Goal: Transaction & Acquisition: Purchase product/service

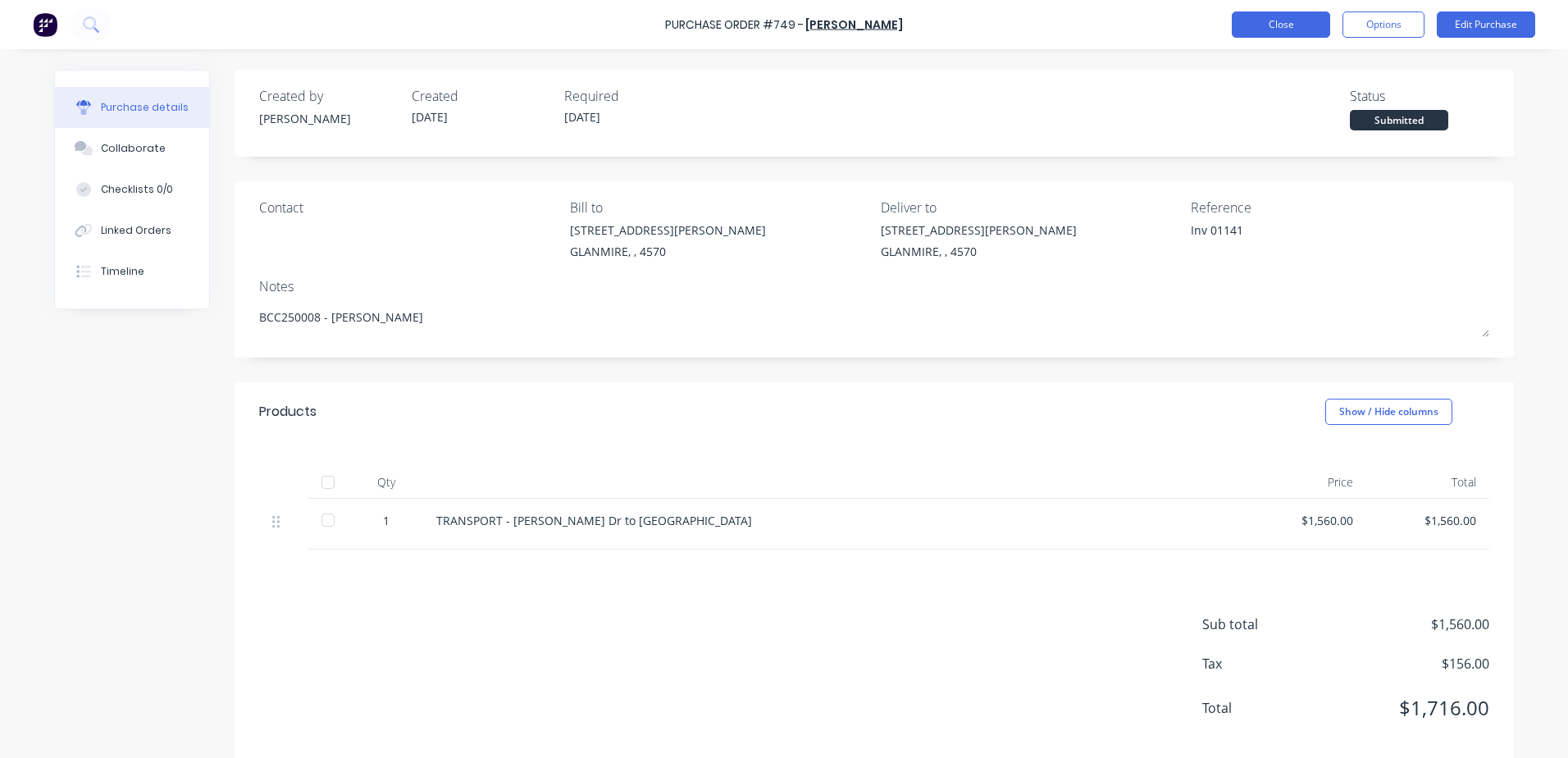
click at [1266, 28] on button "Close" at bounding box center [1281, 24] width 98 height 26
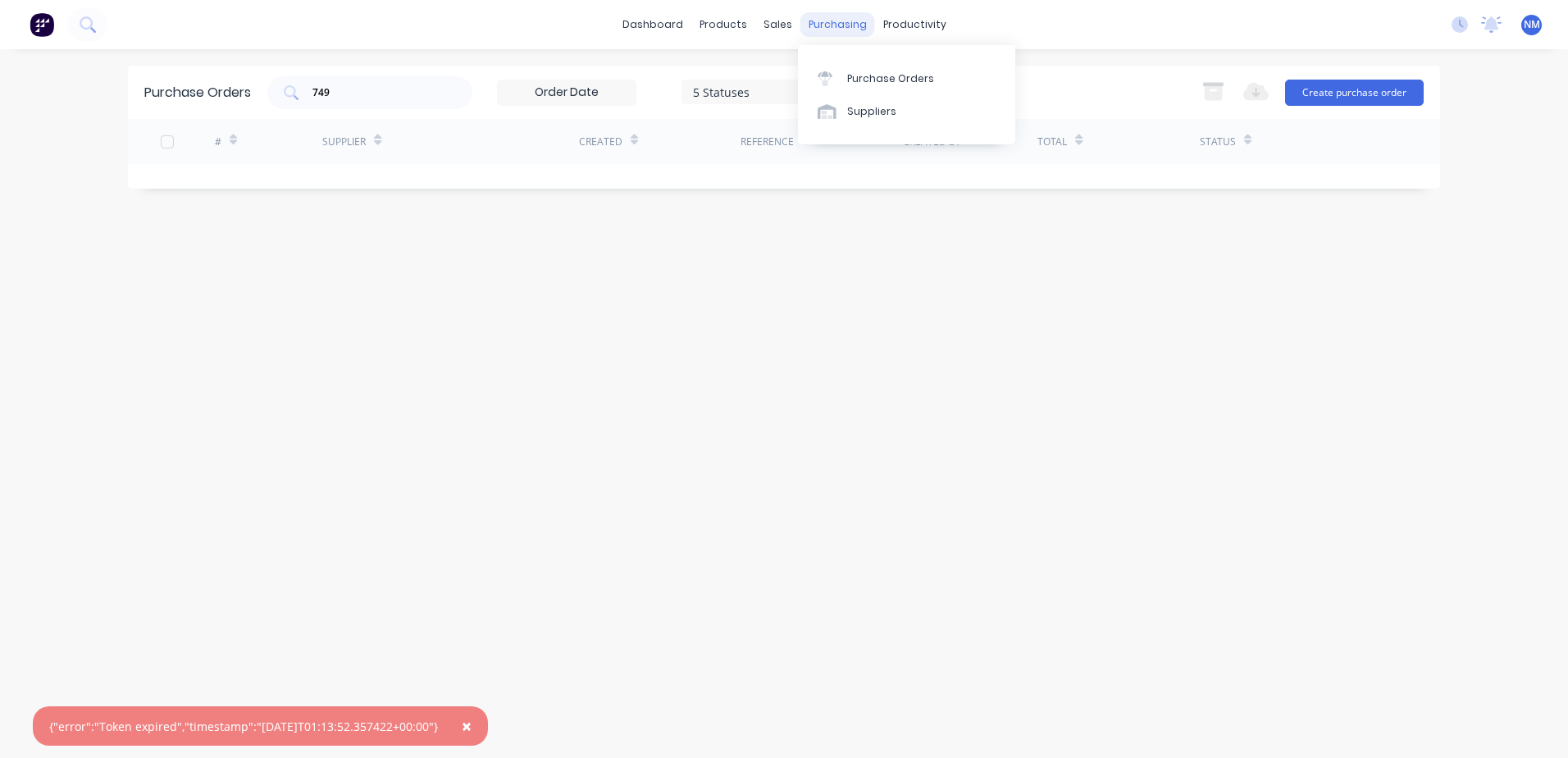
click at [834, 29] on div "purchasing" at bounding box center [838, 24] width 75 height 25
click at [862, 105] on div "Suppliers" at bounding box center [871, 111] width 49 height 15
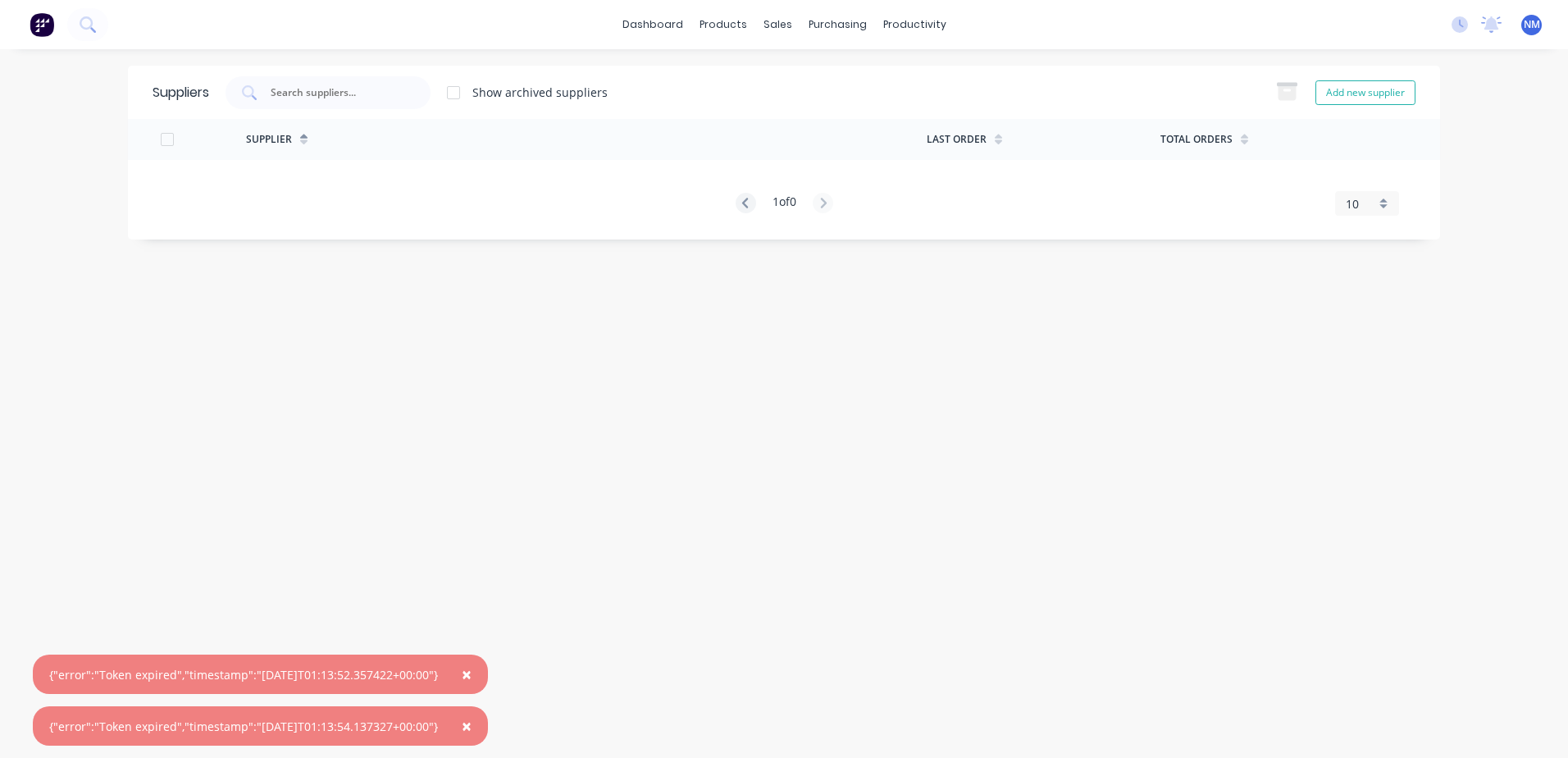
click at [472, 674] on span "×" at bounding box center [466, 674] width 9 height 23
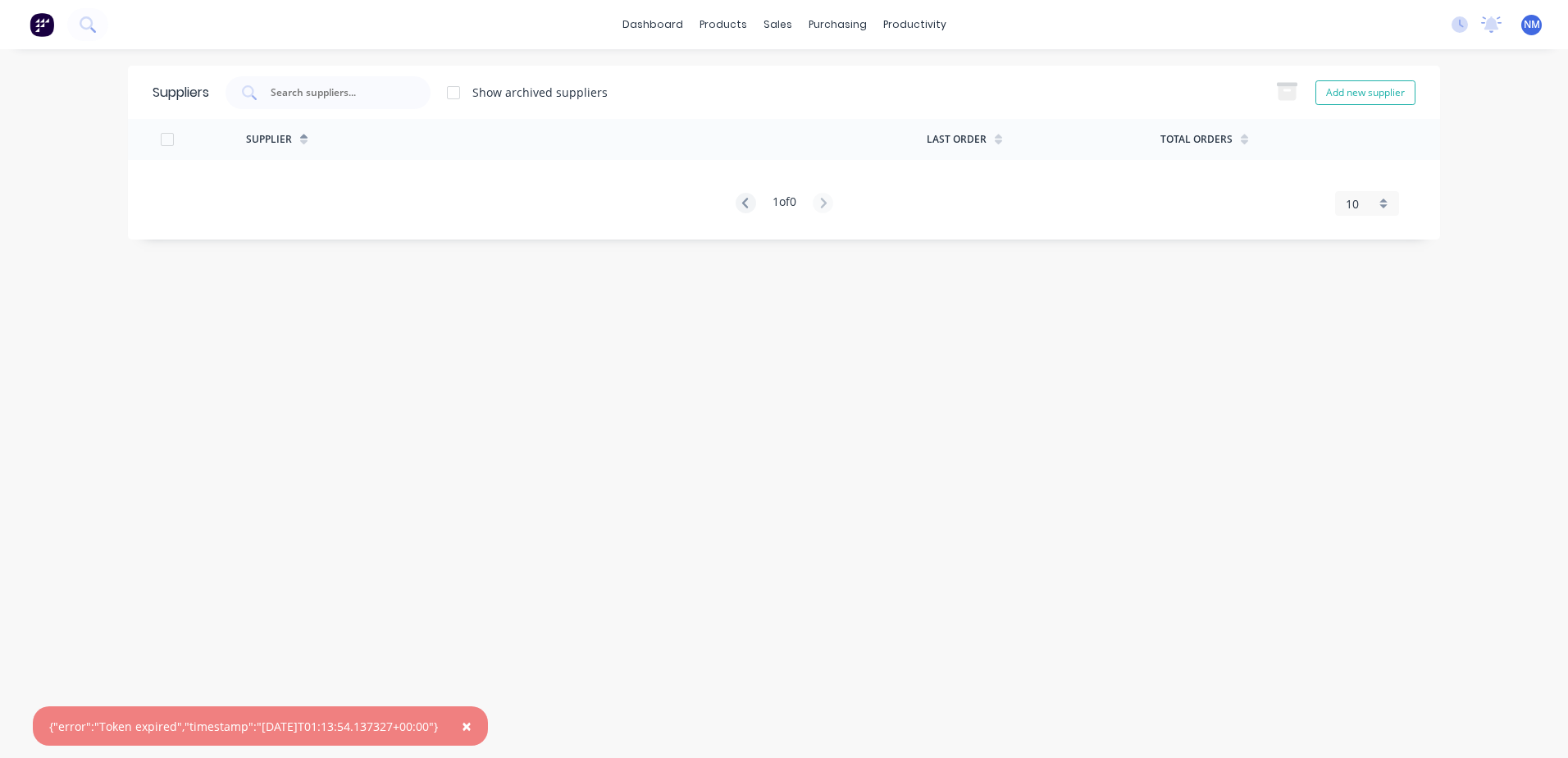
click at [472, 725] on span "×" at bounding box center [466, 726] width 9 height 23
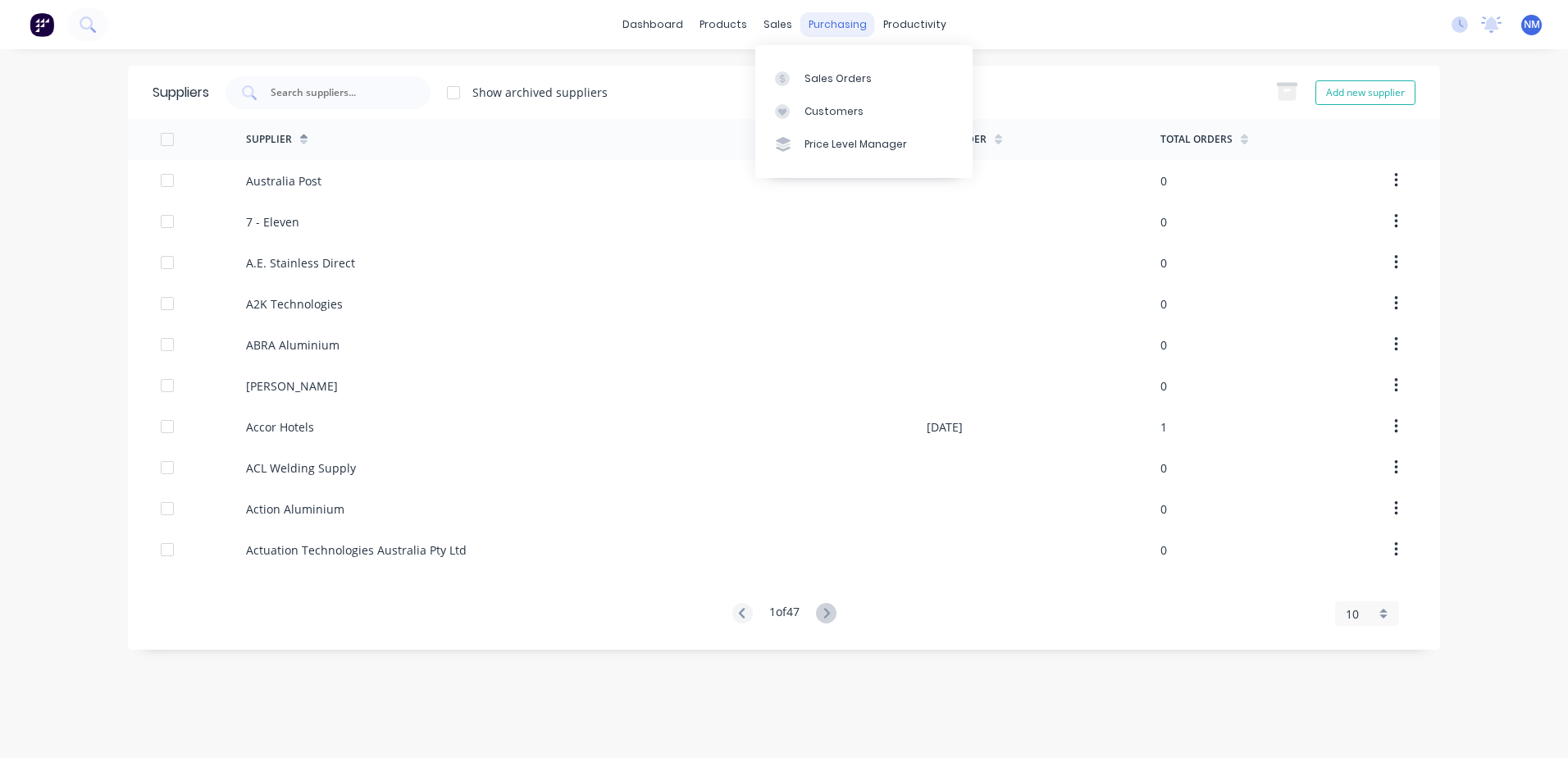
click at [830, 19] on div "purchasing" at bounding box center [838, 24] width 75 height 25
click at [874, 106] on div "Suppliers" at bounding box center [871, 111] width 49 height 15
click at [357, 95] on input "text" at bounding box center [337, 92] width 136 height 16
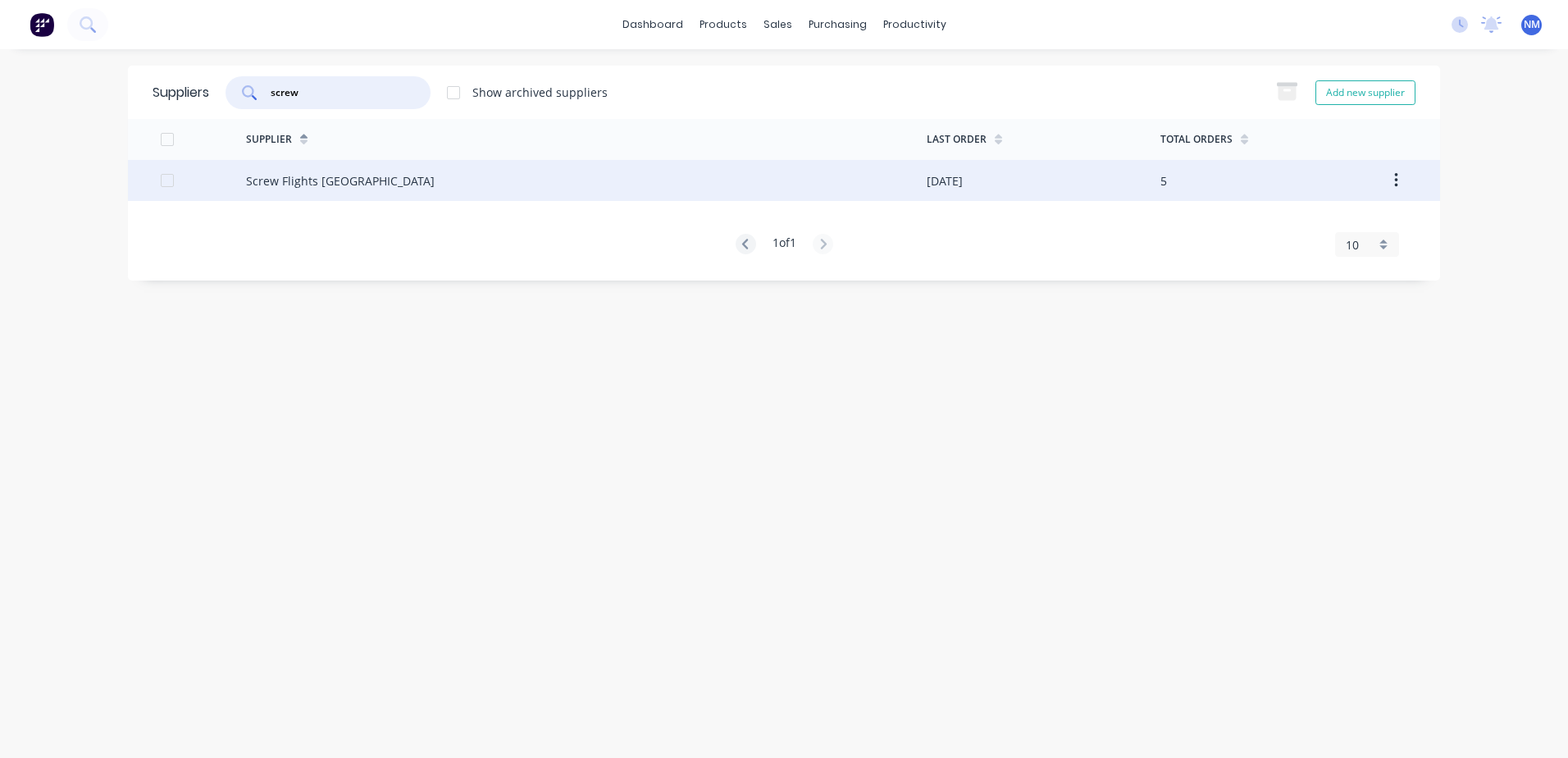
type input "screw"
click at [573, 181] on div "Screw Flights [GEOGRAPHIC_DATA]" at bounding box center [586, 181] width 680 height 41
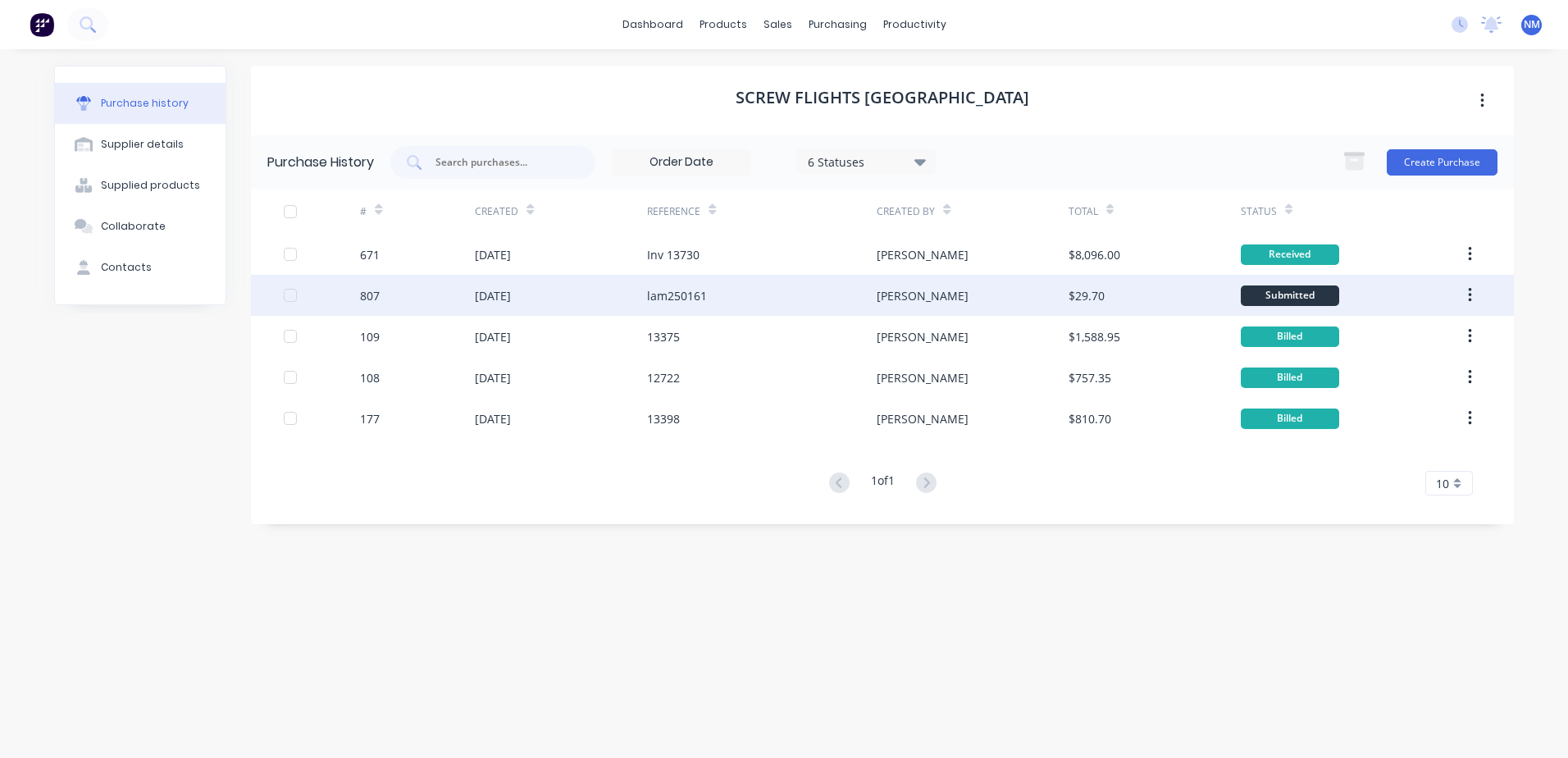
click at [1020, 296] on div "[PERSON_NAME]" at bounding box center [972, 295] width 191 height 41
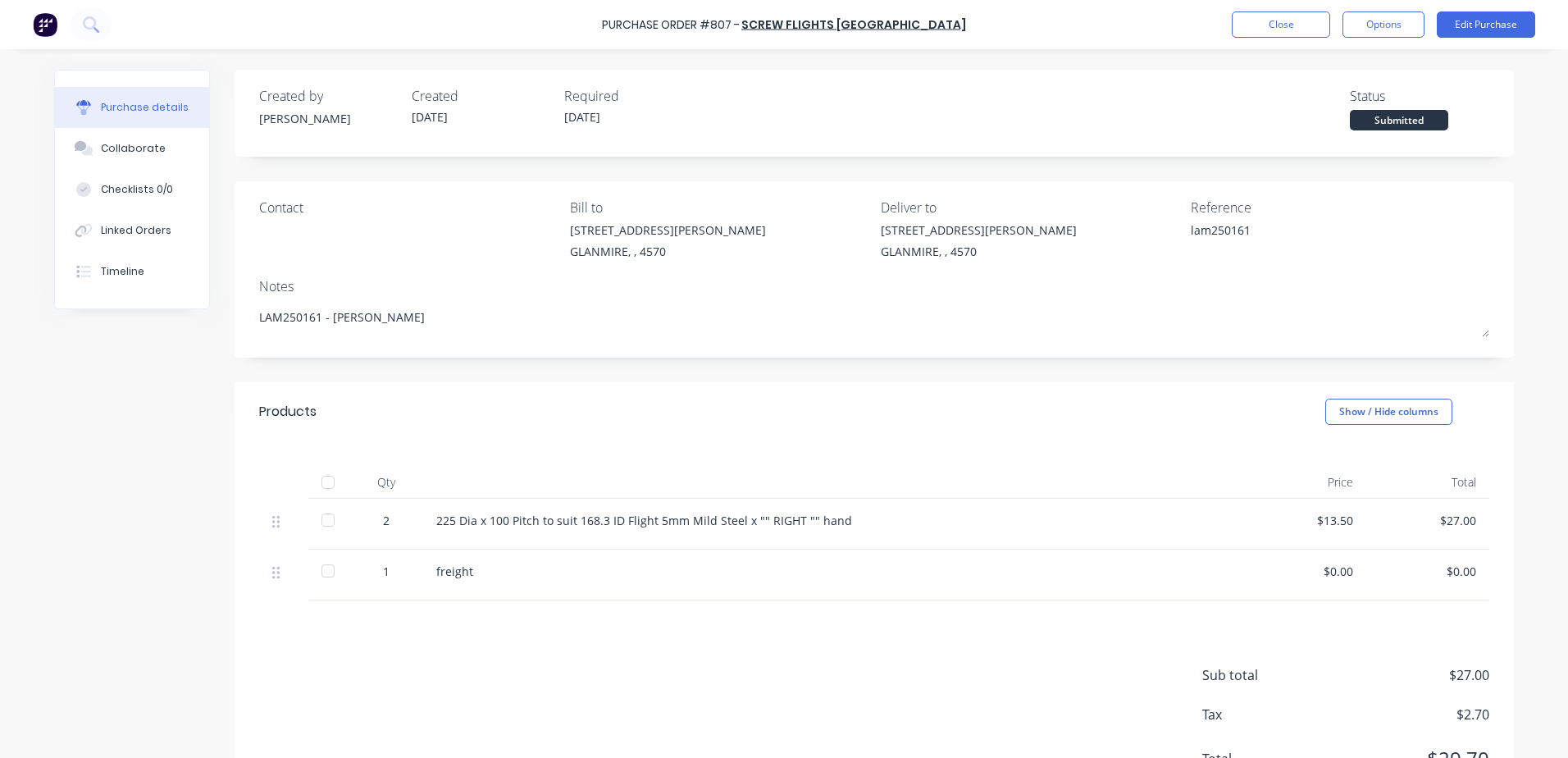
type textarea "x"
click at [133, 151] on div "Collaborate" at bounding box center [133, 148] width 65 height 15
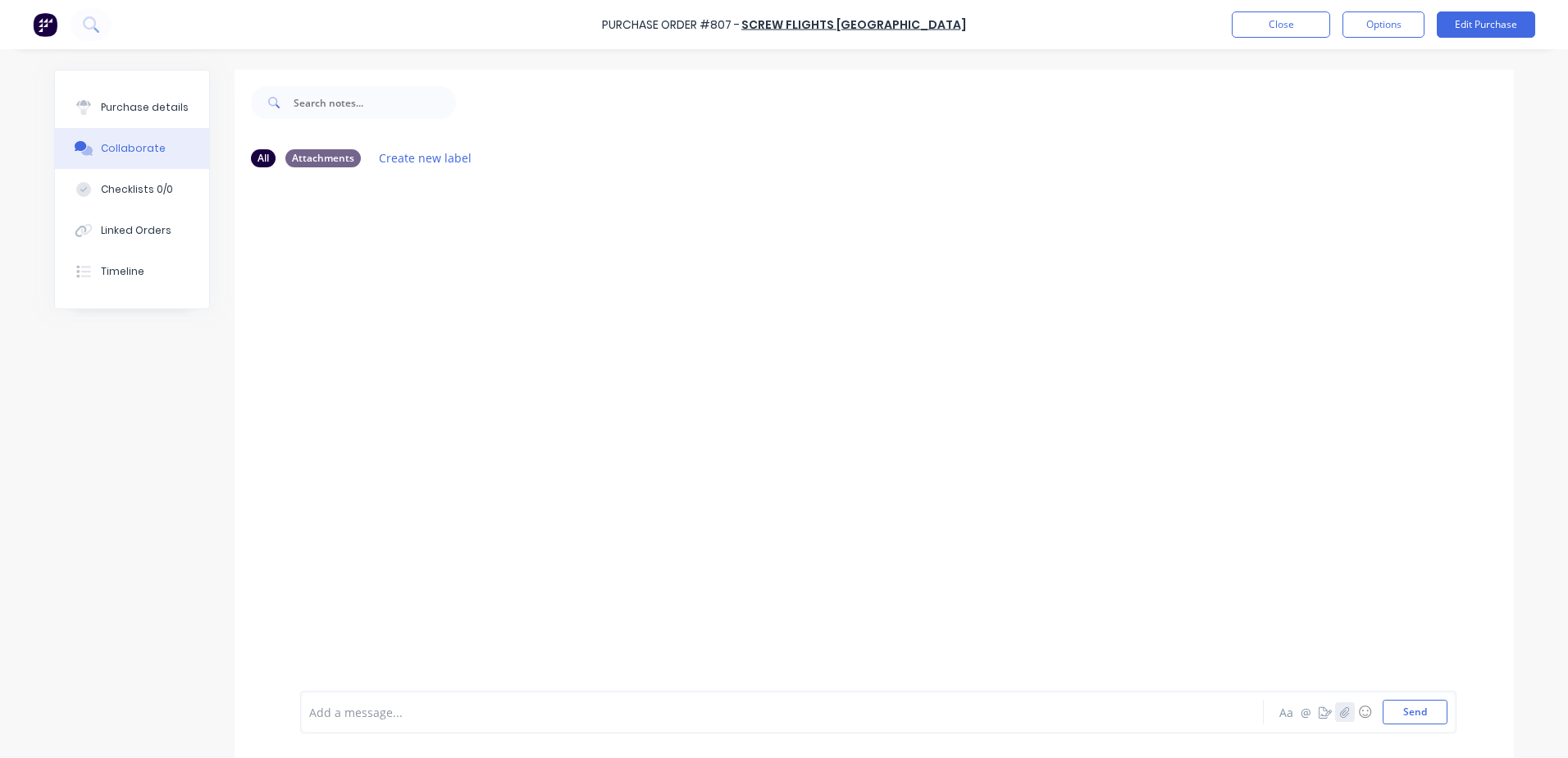
click at [1340, 714] on icon "button" at bounding box center [1344, 711] width 9 height 11
click at [1340, 706] on icon "button" at bounding box center [1344, 711] width 9 height 11
click at [1410, 709] on button "Send" at bounding box center [1415, 711] width 65 height 25
click at [1340, 711] on icon "button" at bounding box center [1344, 711] width 9 height 11
click at [1416, 722] on button "Send" at bounding box center [1415, 711] width 65 height 25
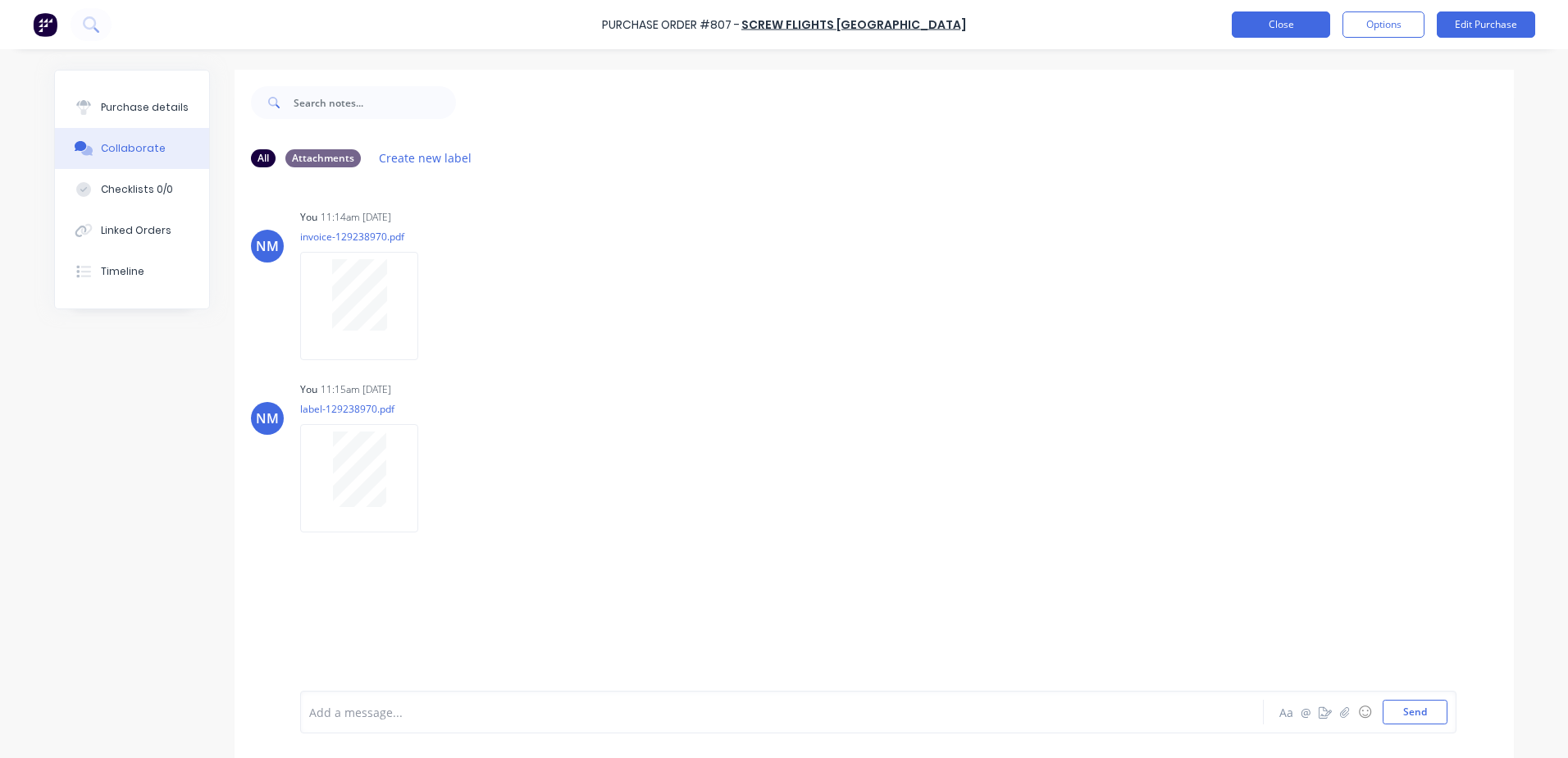
click at [1290, 22] on button "Close" at bounding box center [1281, 24] width 98 height 26
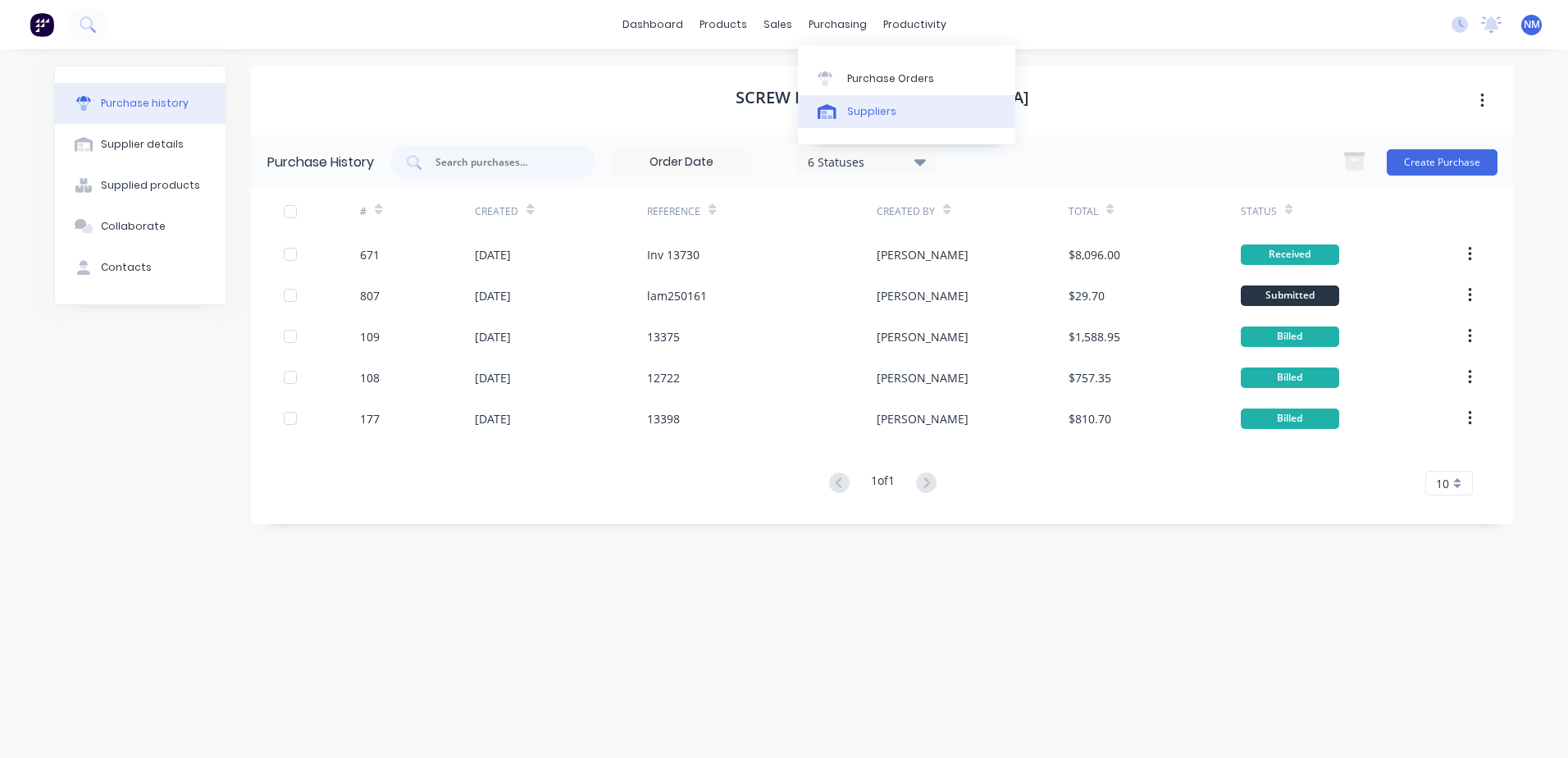
click at [886, 107] on div "Suppliers" at bounding box center [871, 111] width 49 height 15
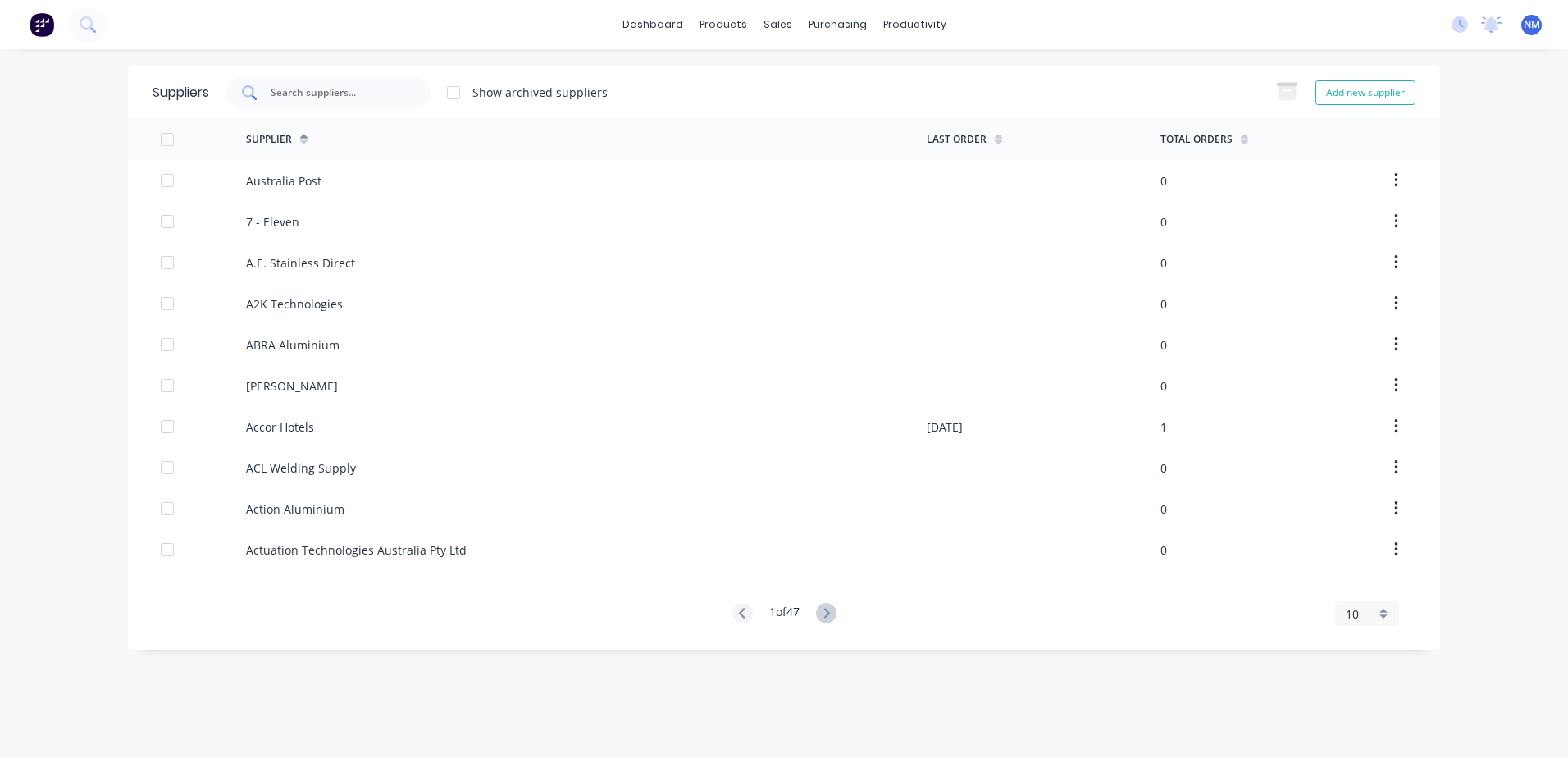
click at [383, 94] on input "text" at bounding box center [337, 92] width 136 height 16
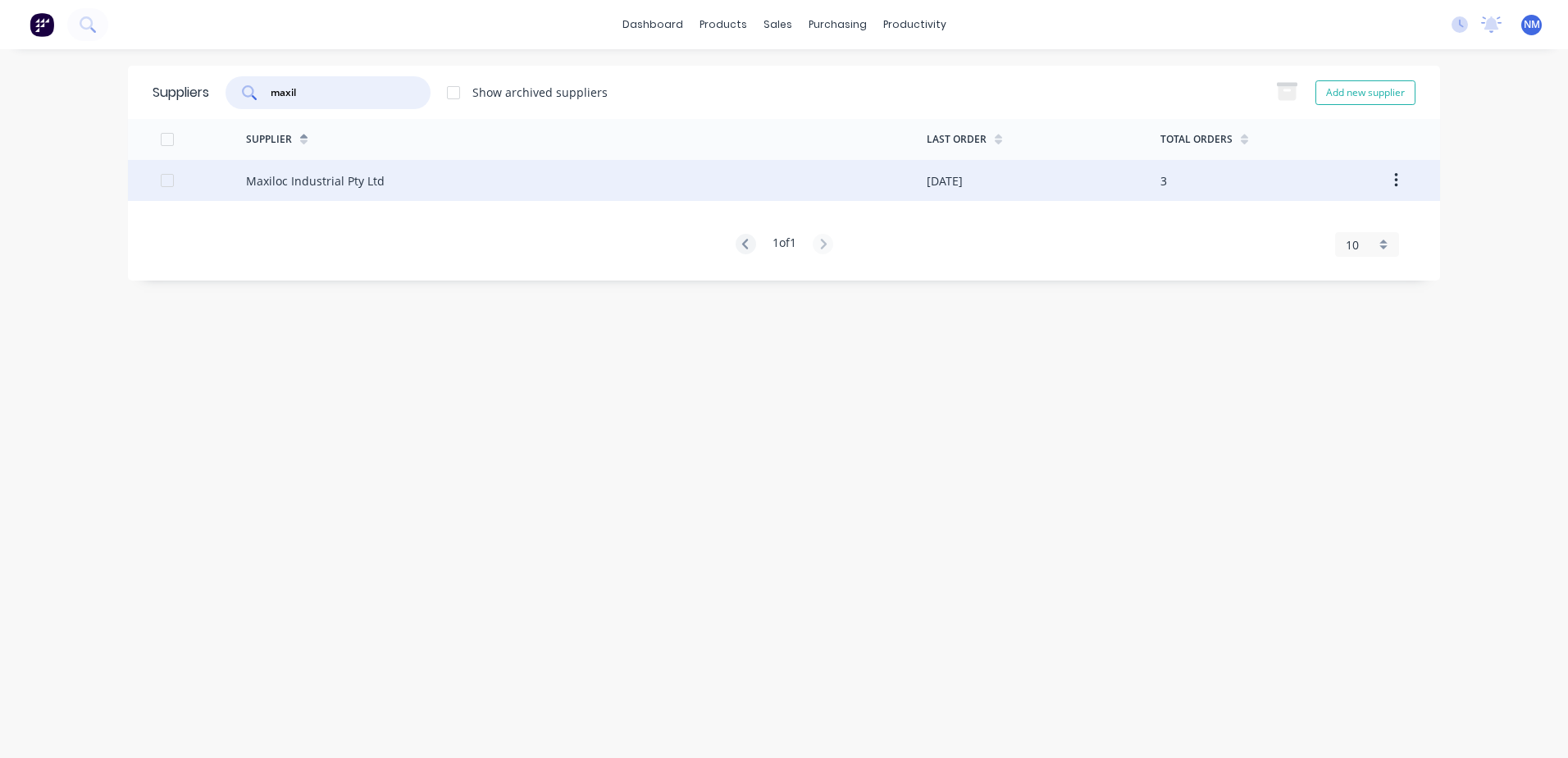
type input "maxil"
click at [872, 187] on div "Maxiloc Industrial Pty Ltd" at bounding box center [586, 181] width 680 height 41
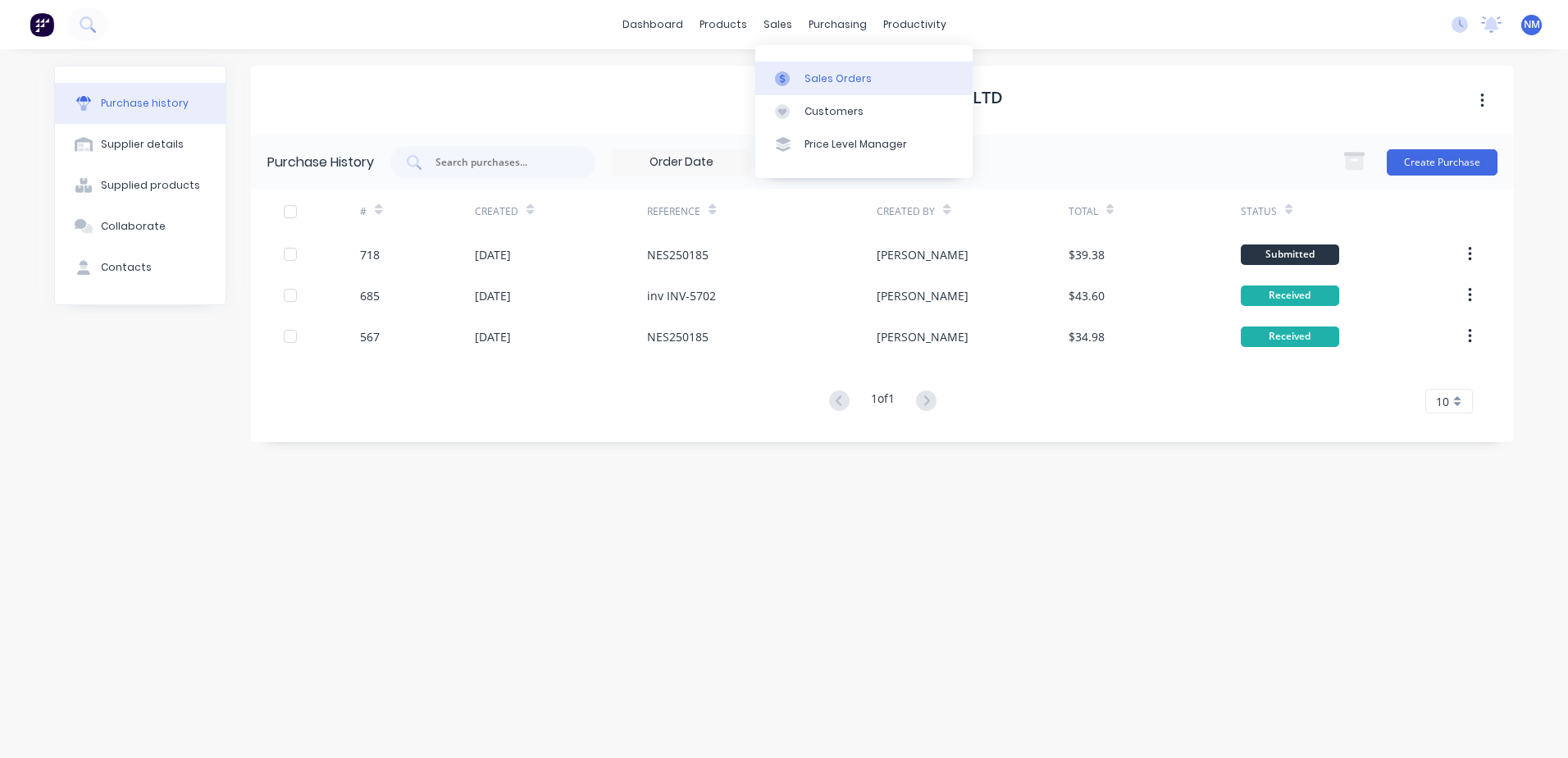
click at [827, 74] on div "Sales Orders" at bounding box center [838, 78] width 67 height 15
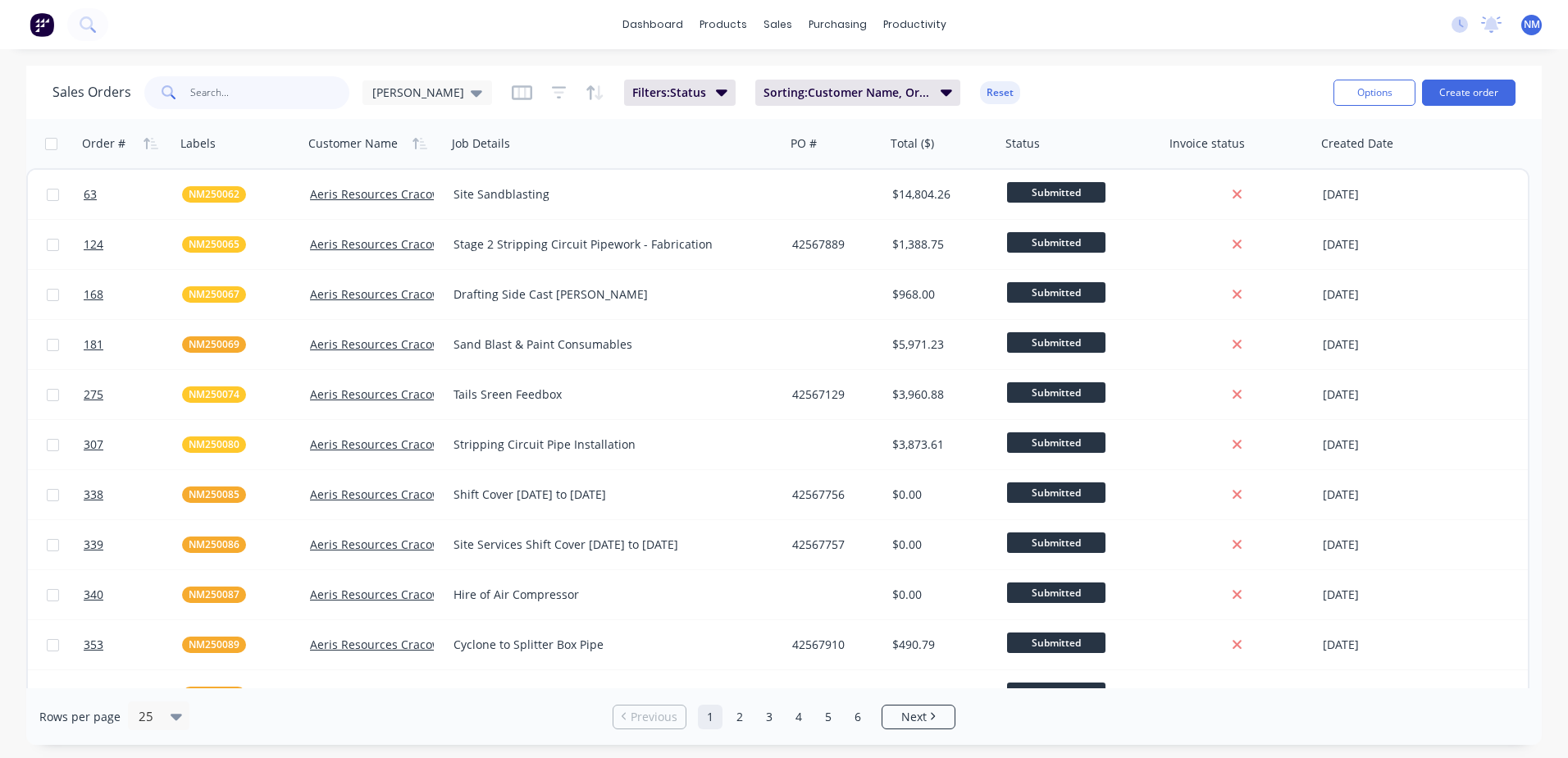
click at [245, 91] on input "text" at bounding box center [270, 93] width 160 height 33
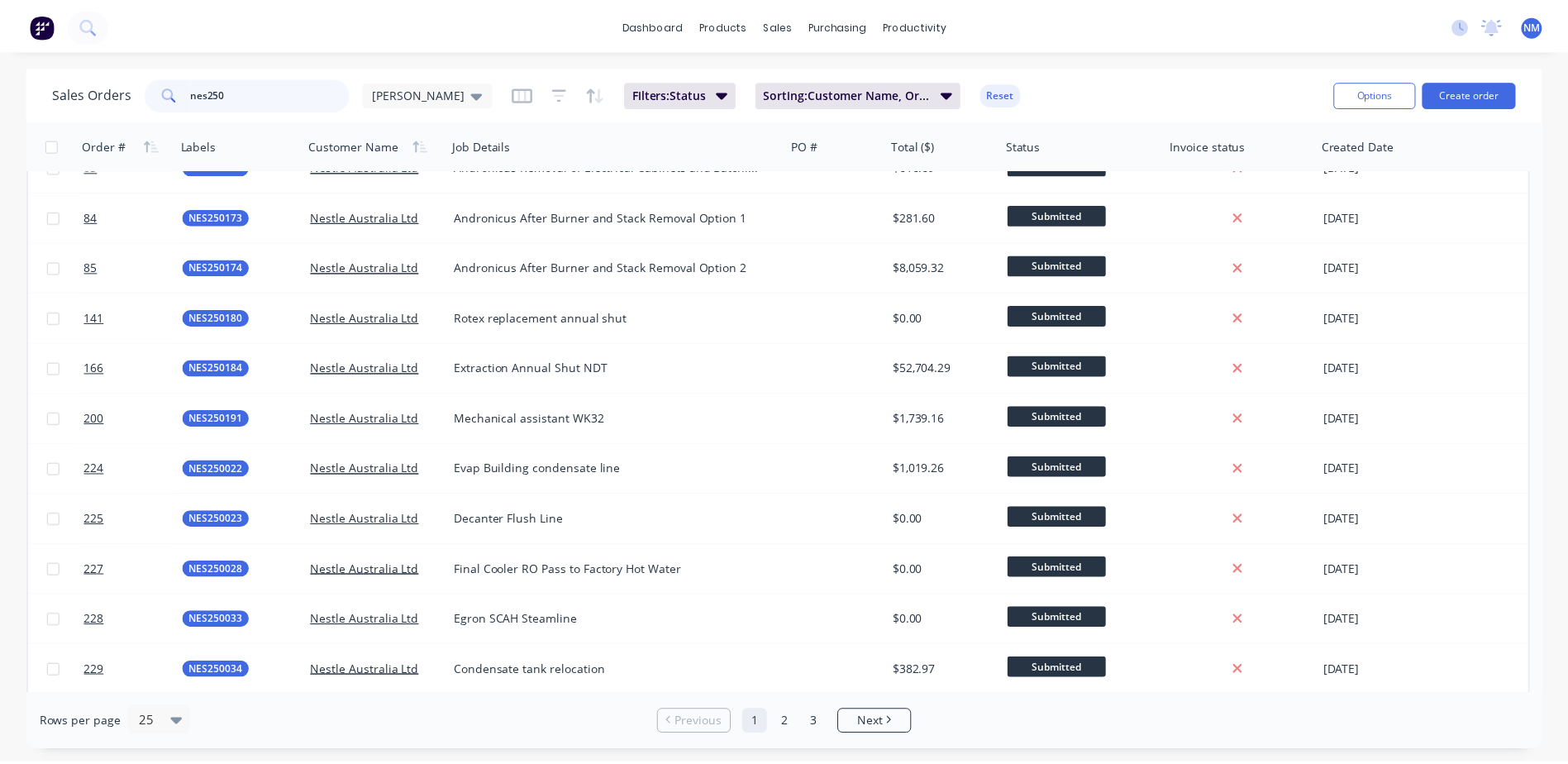
scroll to position [323, 0]
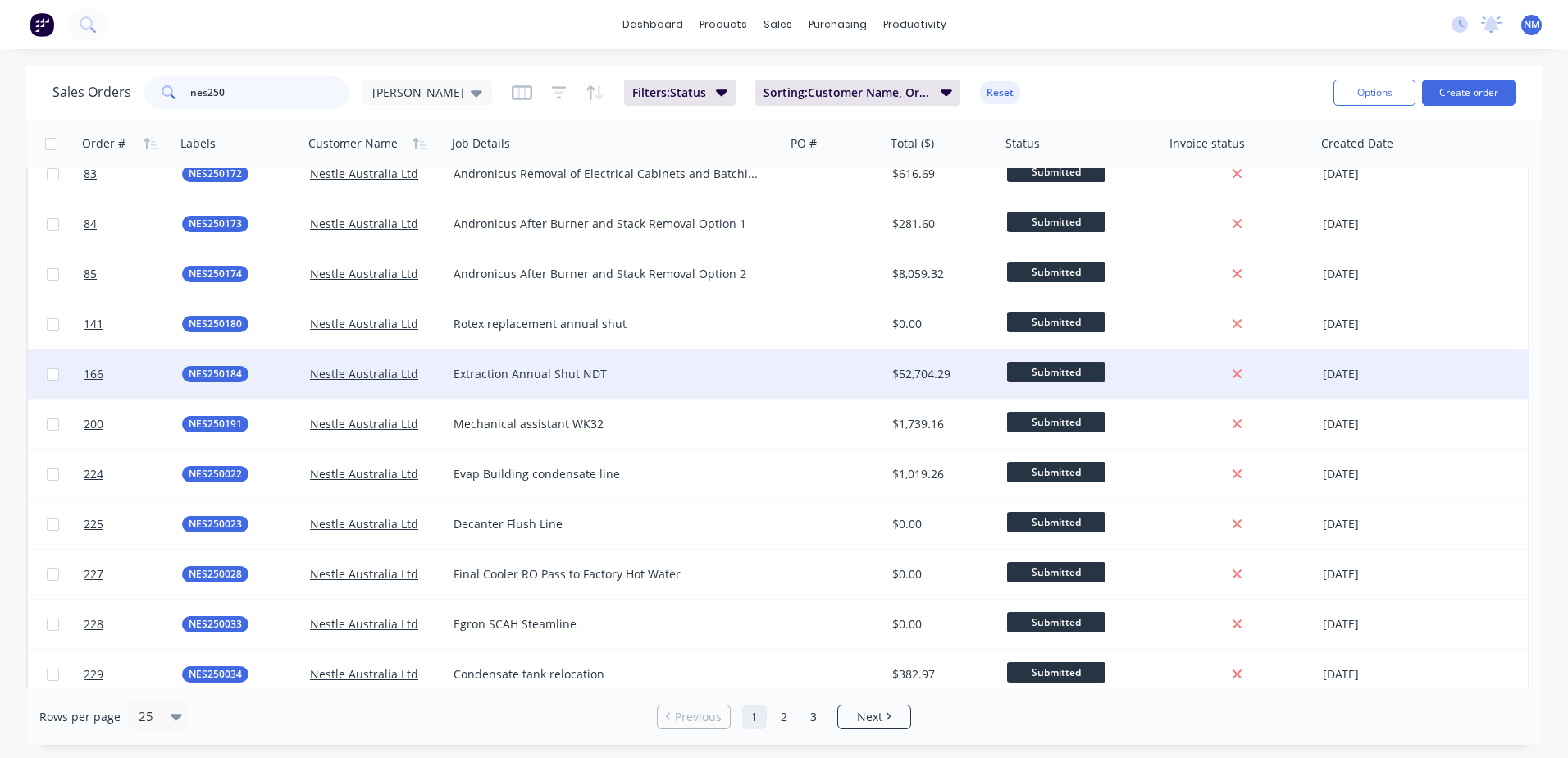
type input "nes250"
click at [966, 382] on div "$52,704.29" at bounding box center [940, 374] width 96 height 16
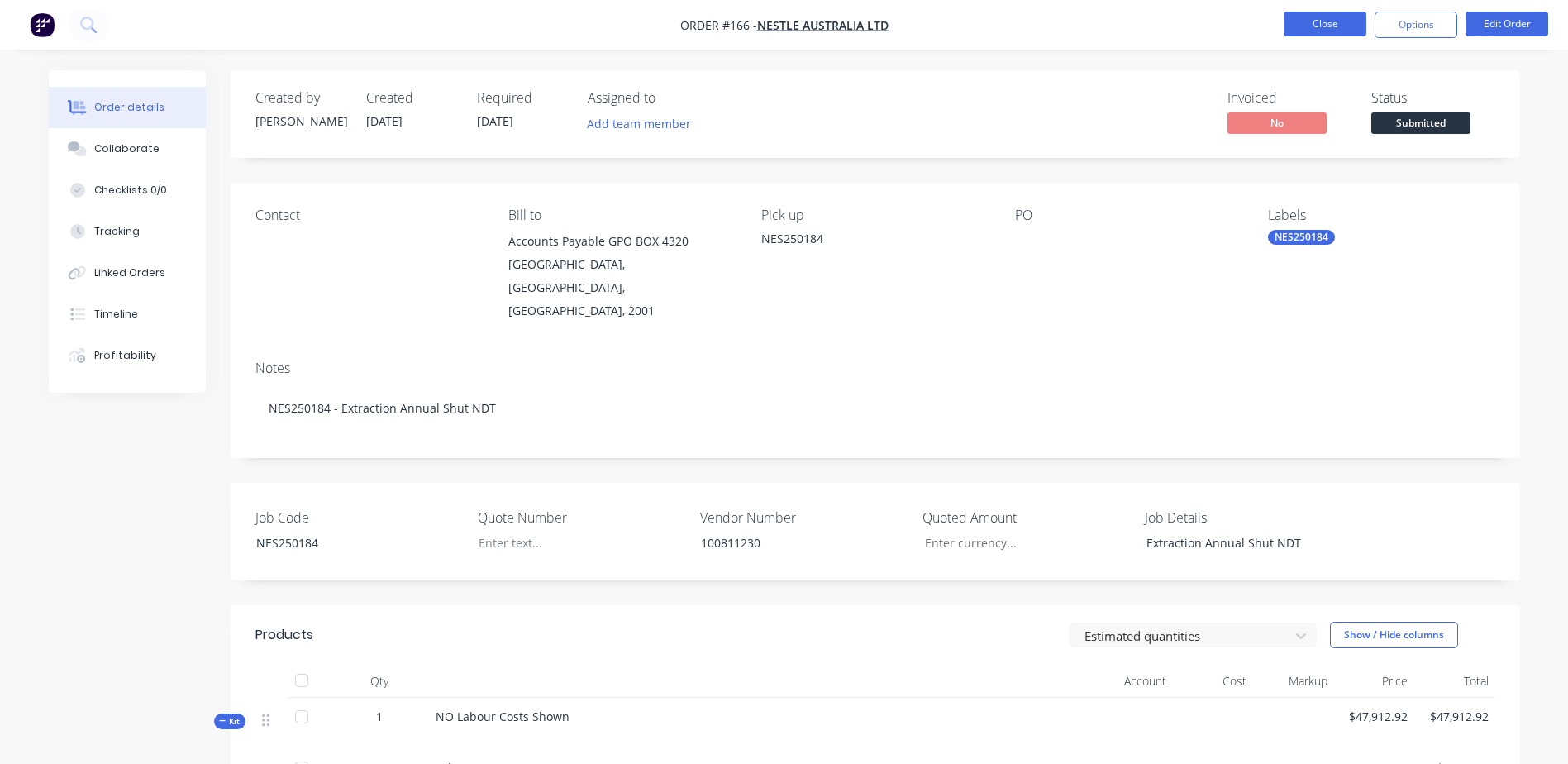
click at [1322, 20] on button "Close" at bounding box center [1324, 23] width 82 height 25
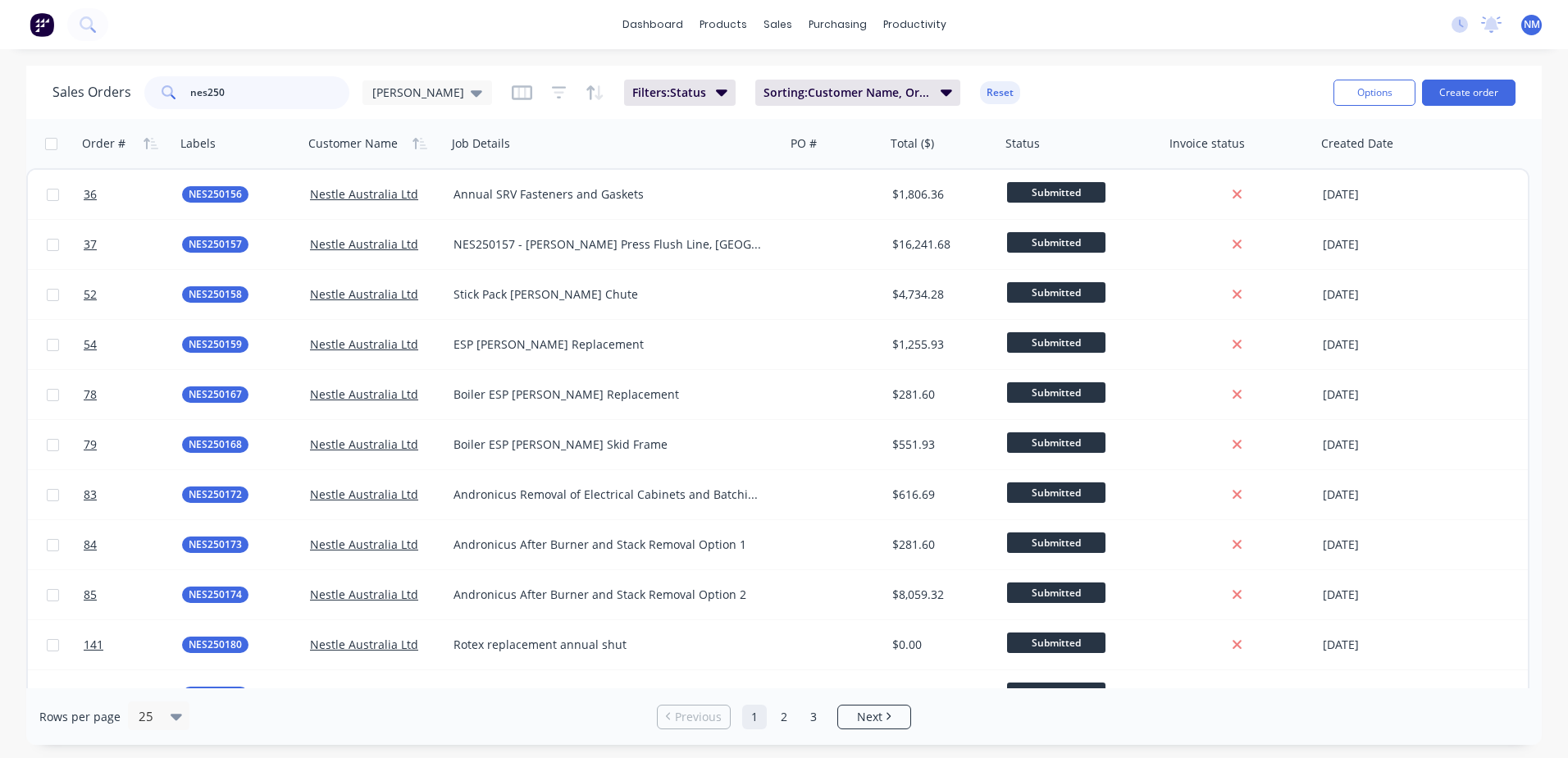
click at [253, 94] on input "nes250" at bounding box center [270, 93] width 160 height 33
type input "nes250200"
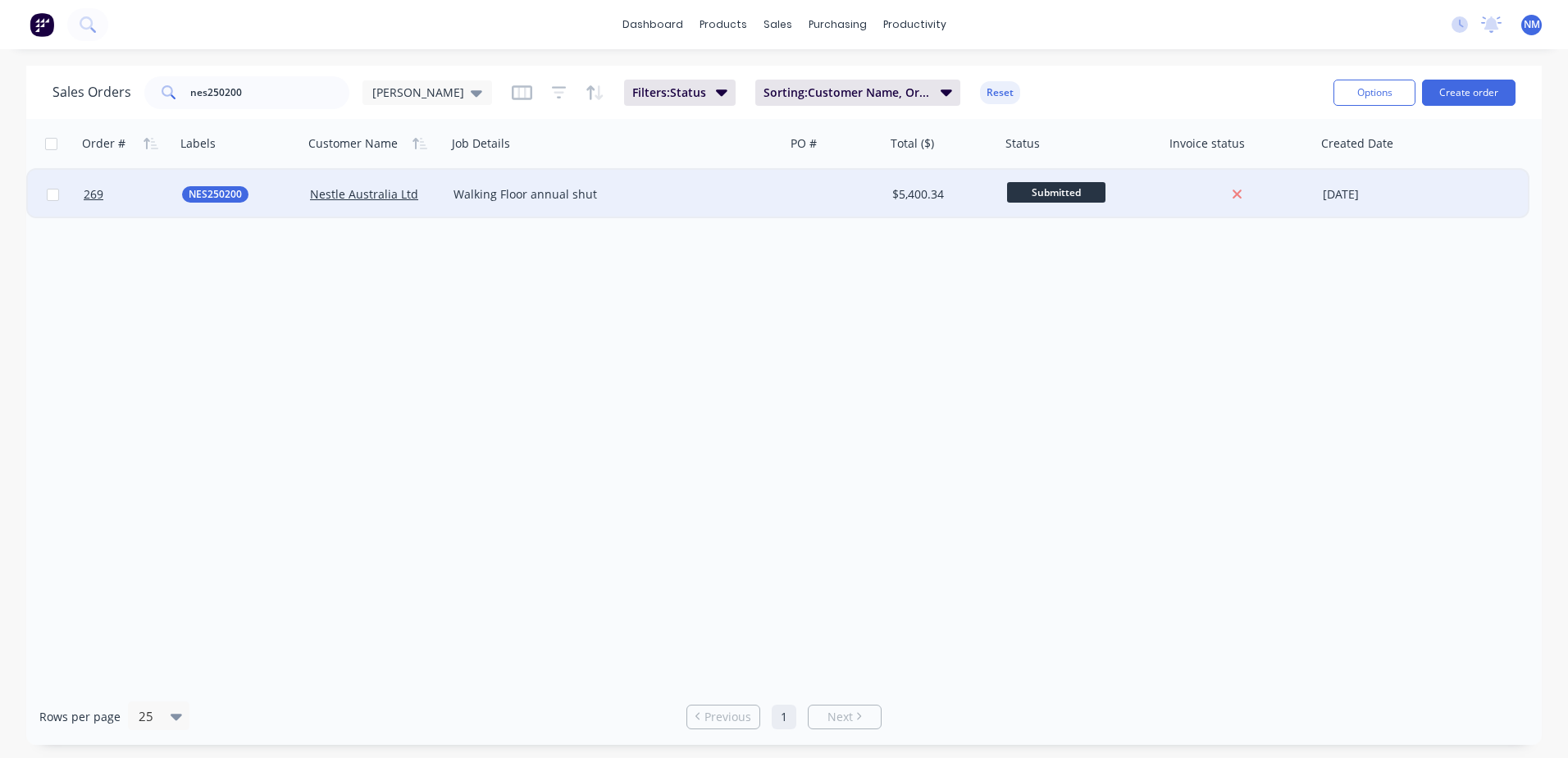
click at [976, 194] on div "$5,400.34" at bounding box center [940, 194] width 96 height 16
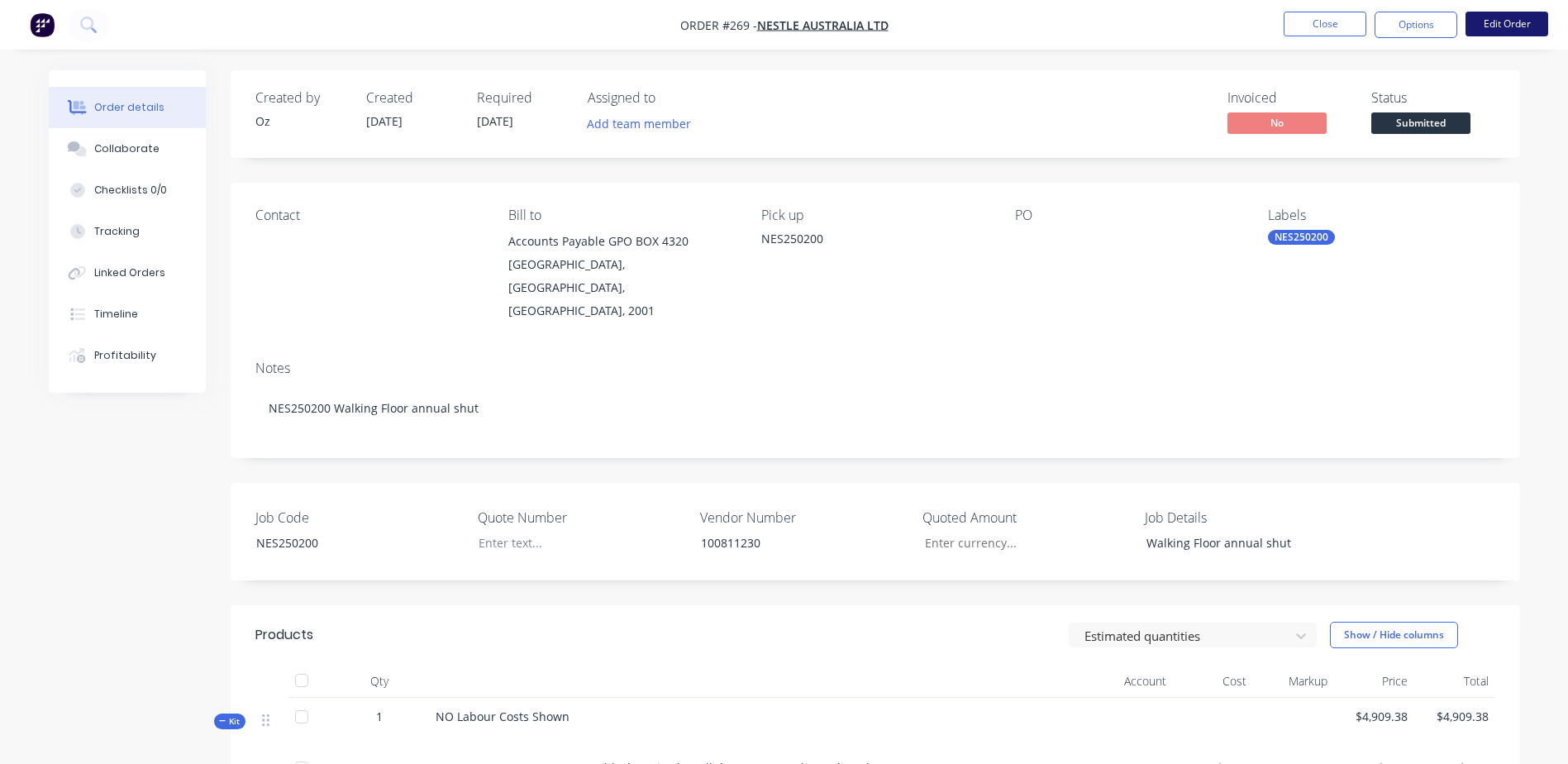
click at [1500, 31] on button "Edit Order" at bounding box center [1506, 23] width 82 height 25
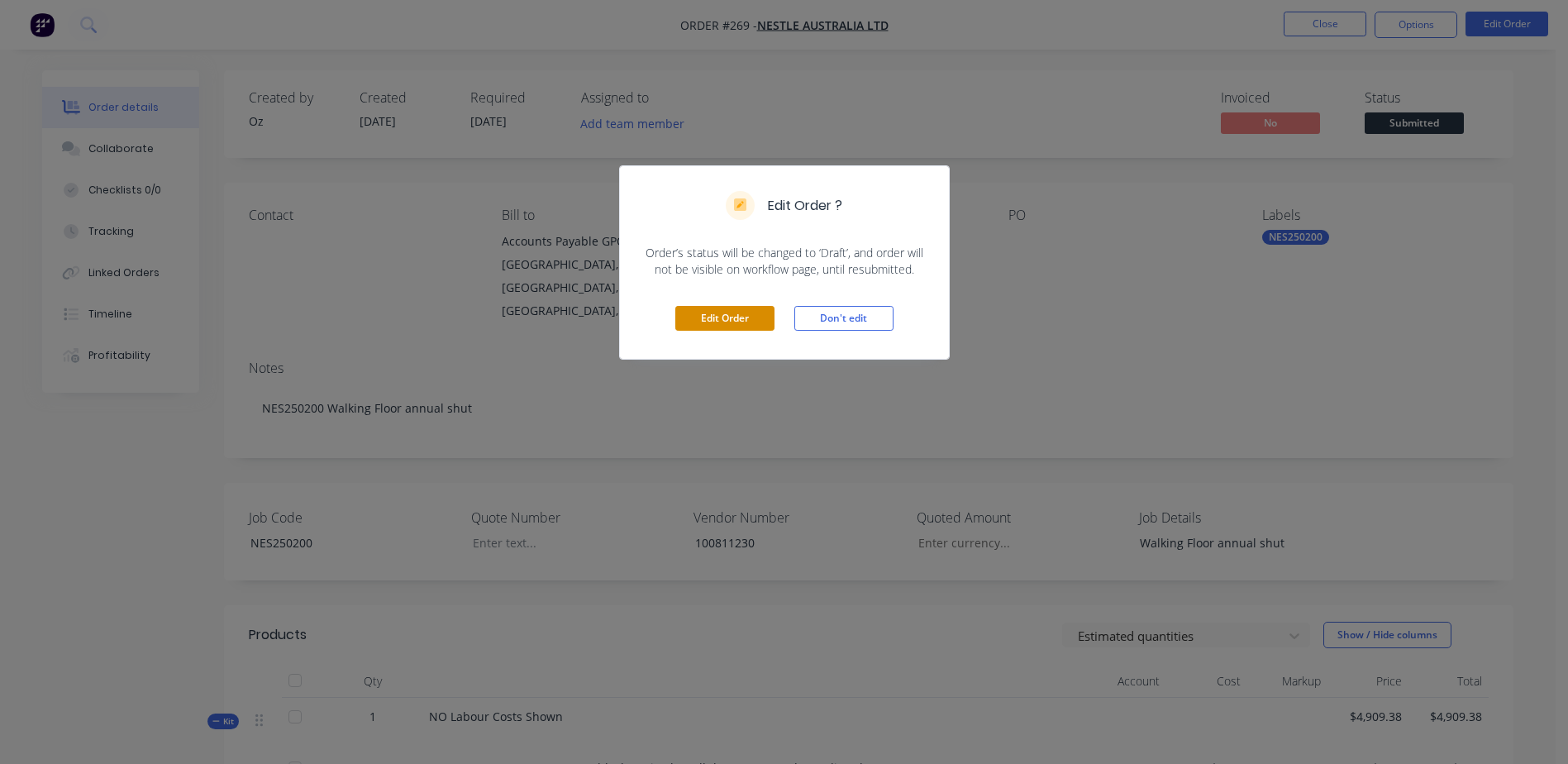
click at [726, 321] on button "Edit Order" at bounding box center [725, 318] width 99 height 25
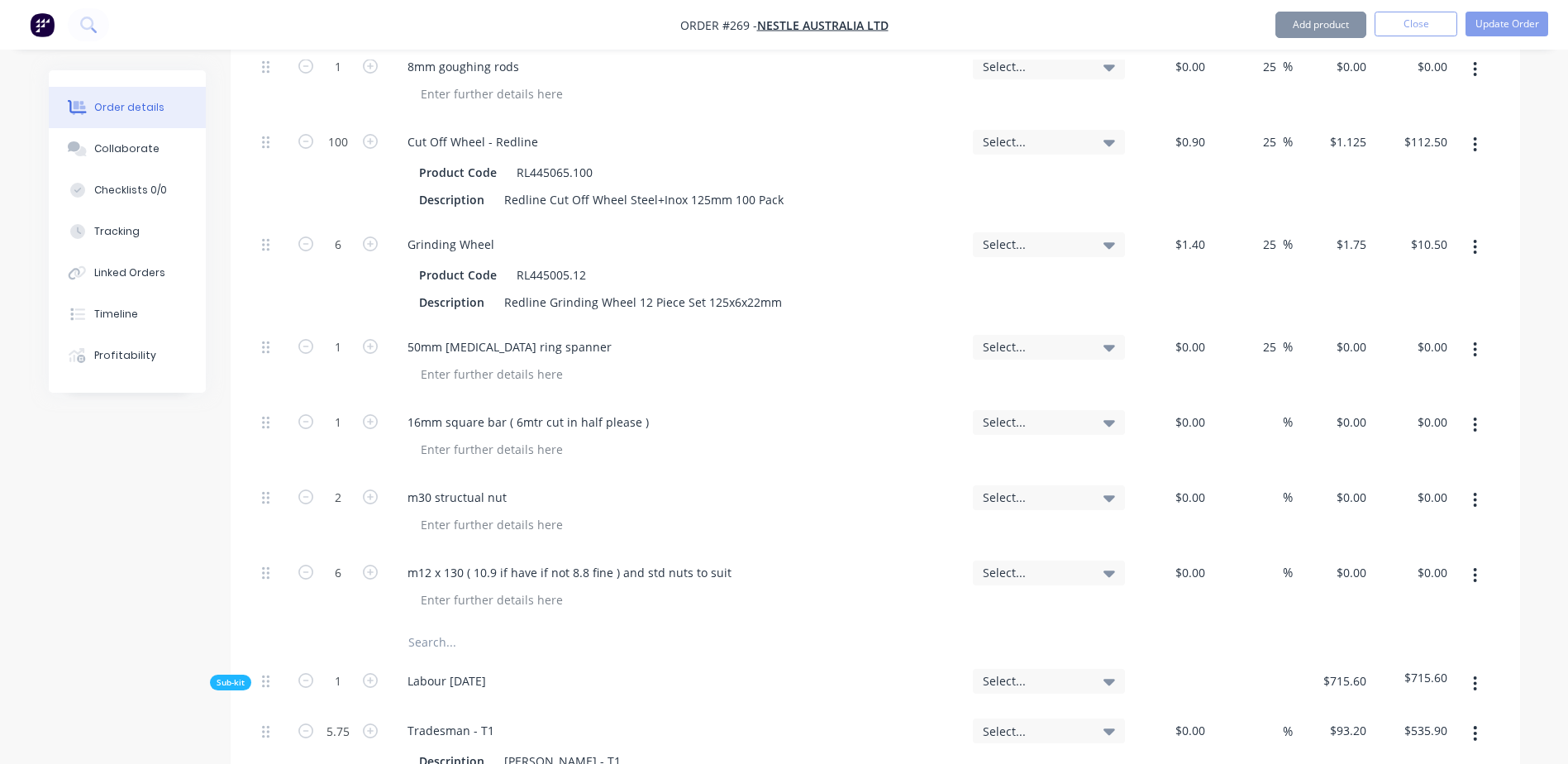
scroll to position [1241, 0]
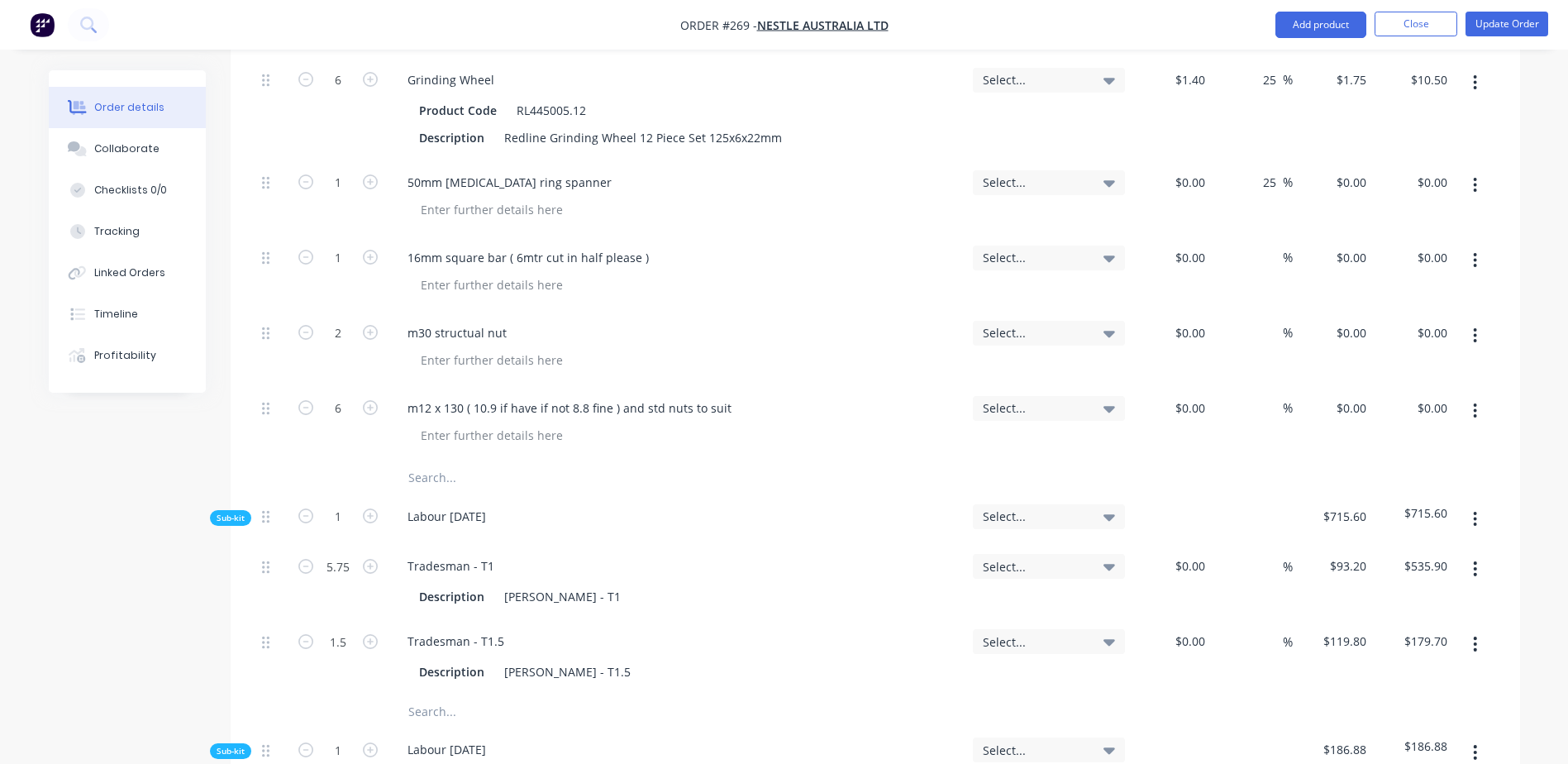
click at [434, 461] on input "text" at bounding box center [573, 478] width 331 height 33
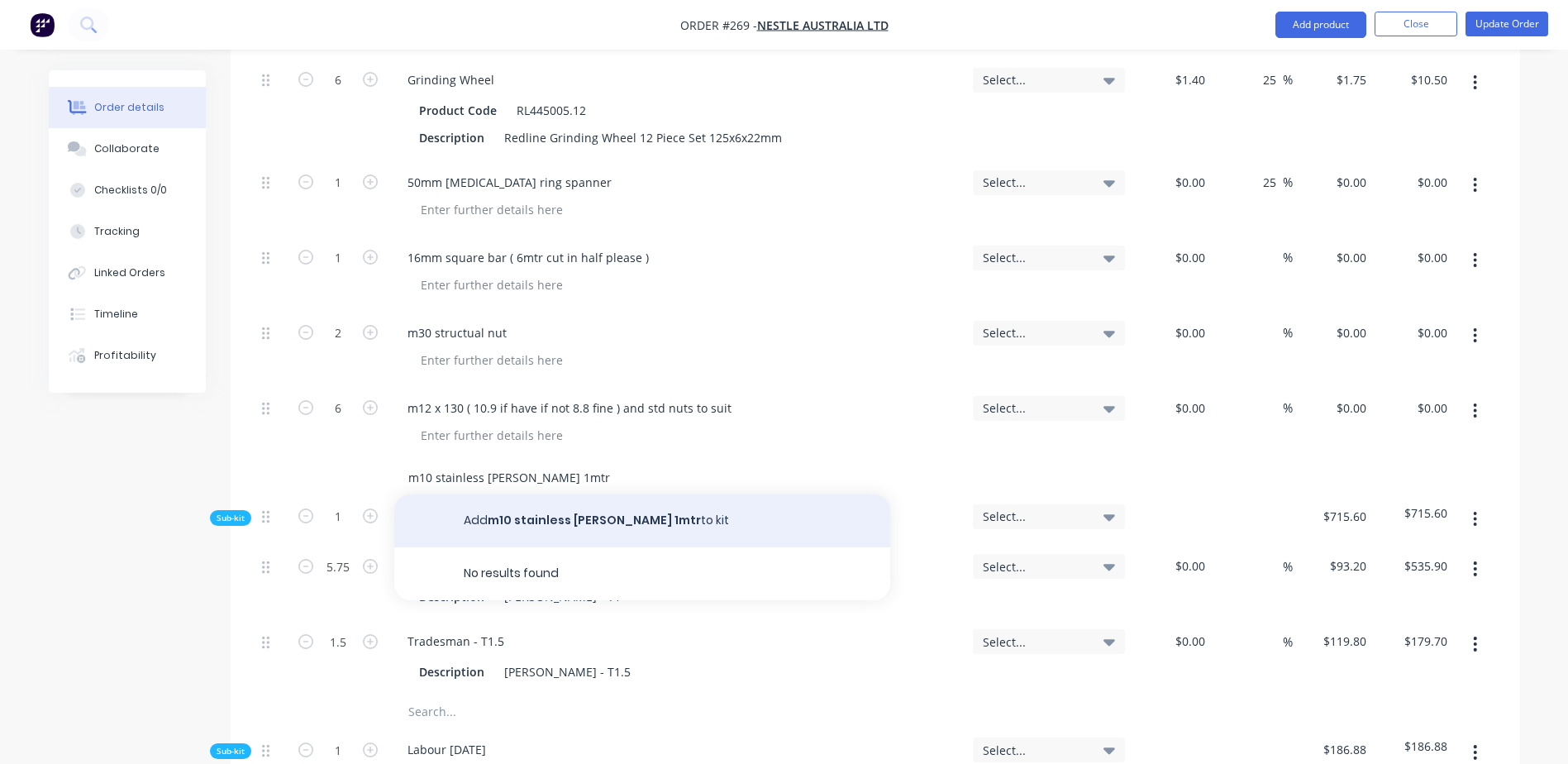
type input "m10 stainless [PERSON_NAME] 1mtr"
click at [559, 495] on button "Add m10 stainless [PERSON_NAME] 1mtr to kit" at bounding box center [641, 521] width 495 height 53
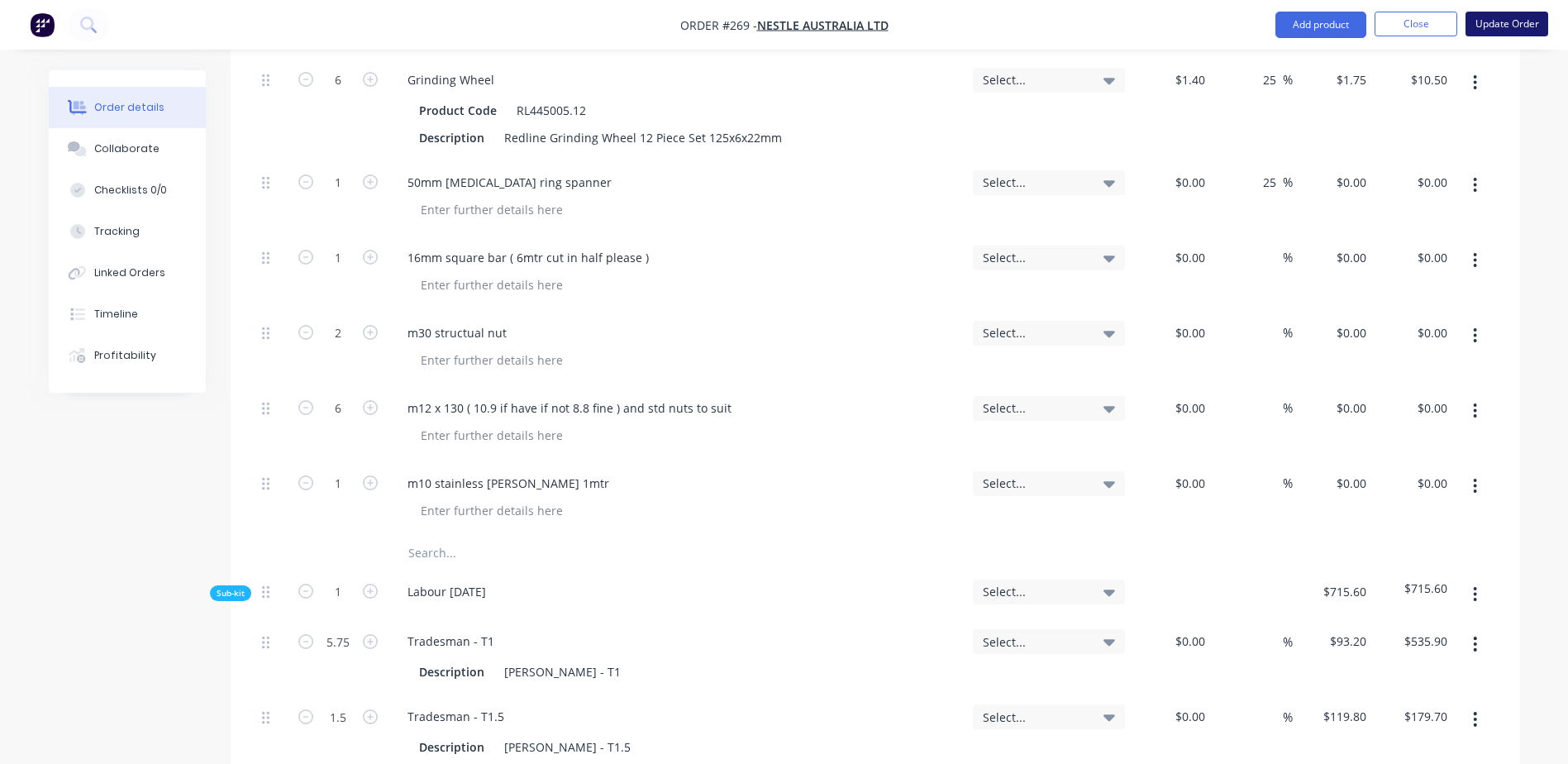
click at [1524, 26] on button "Update Order" at bounding box center [1506, 23] width 82 height 25
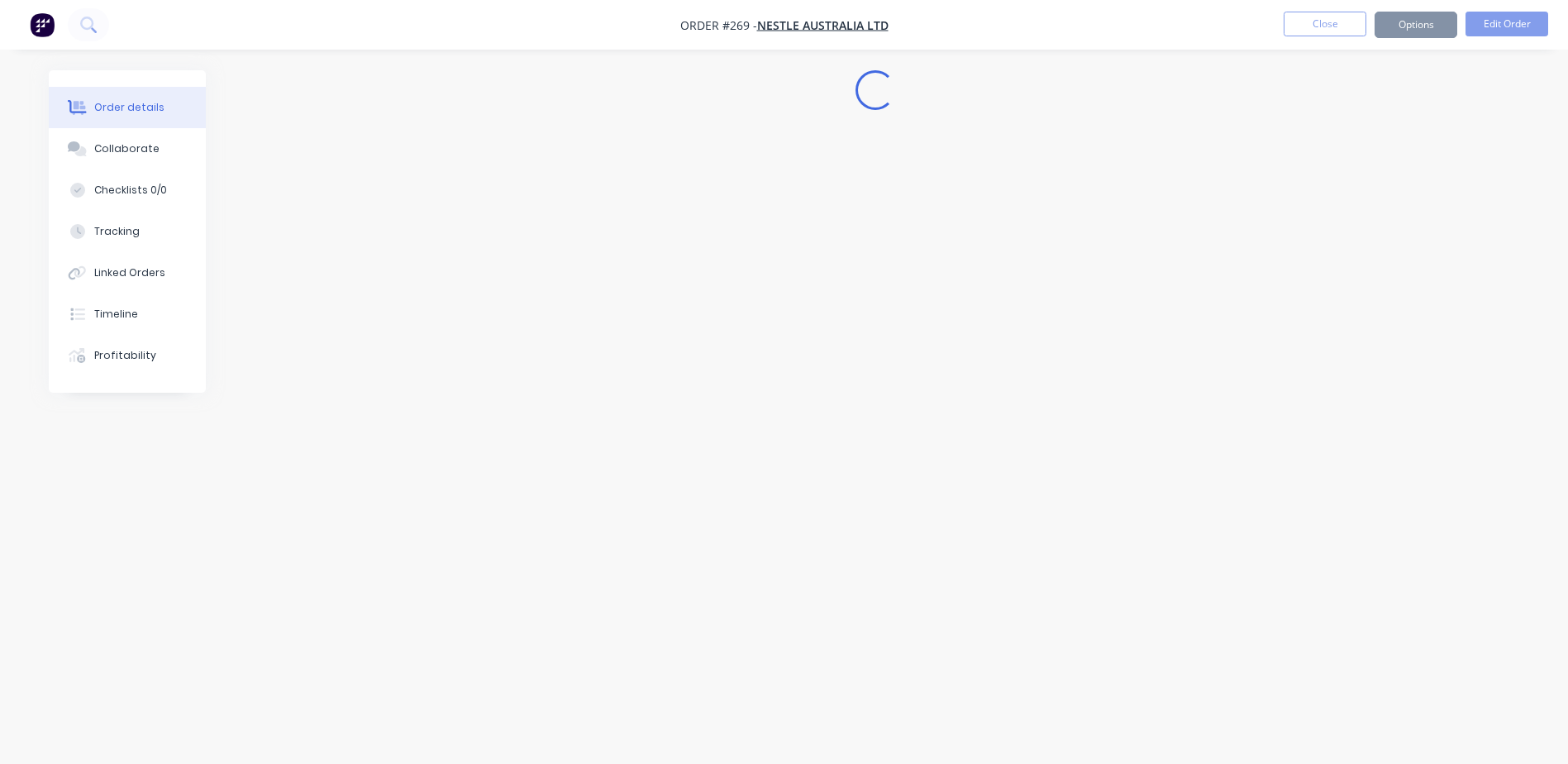
scroll to position [0, 0]
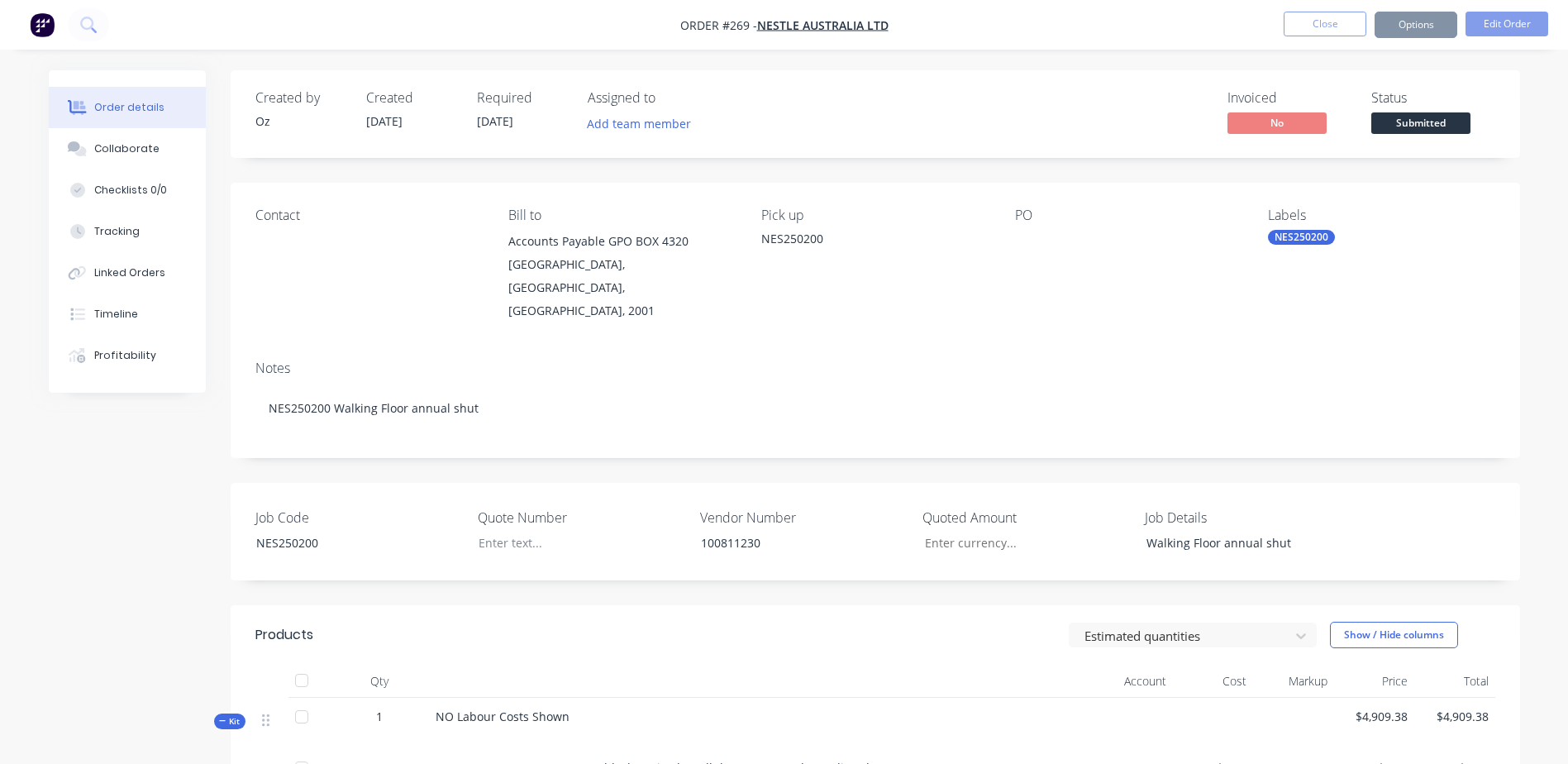
click at [1459, 20] on ul "Close Options Edit Order" at bounding box center [1415, 24] width 304 height 26
click at [1447, 25] on button "Options" at bounding box center [1415, 24] width 82 height 26
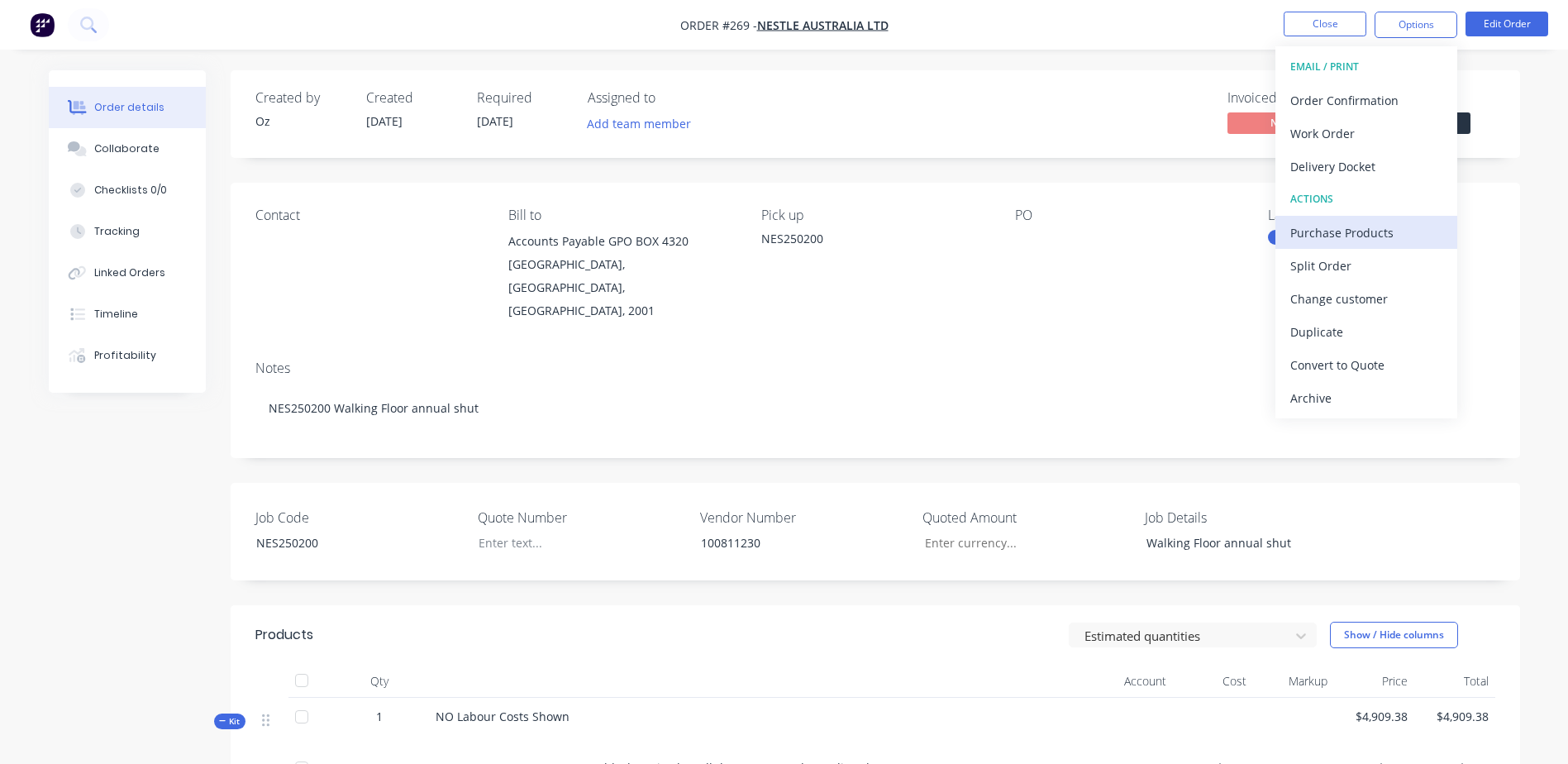
click at [1410, 232] on div "Purchase Products" at bounding box center [1366, 233] width 152 height 24
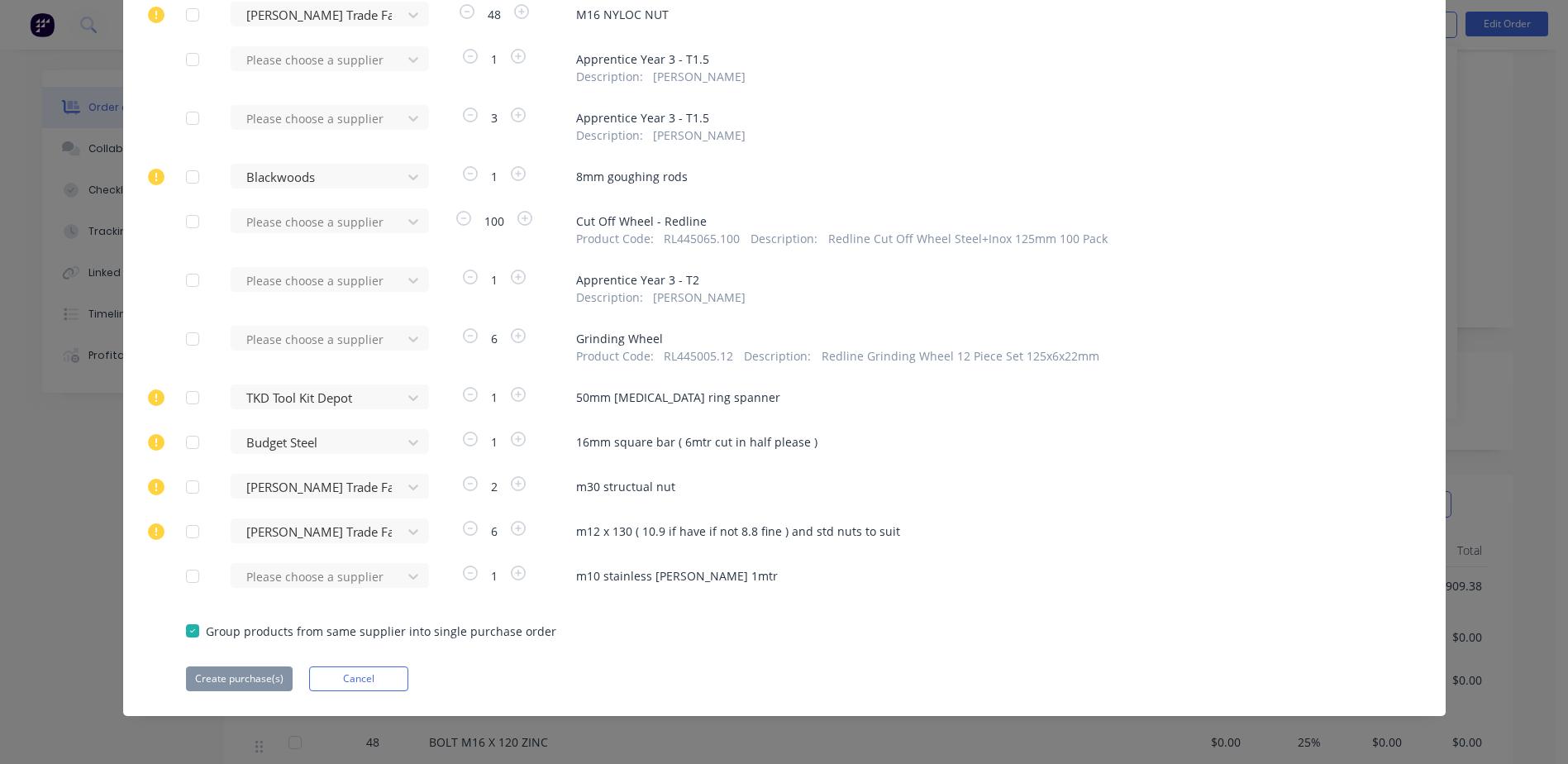
scroll to position [248, 0]
click at [280, 569] on div "Please choose a supplier" at bounding box center [322, 576] width 182 height 25
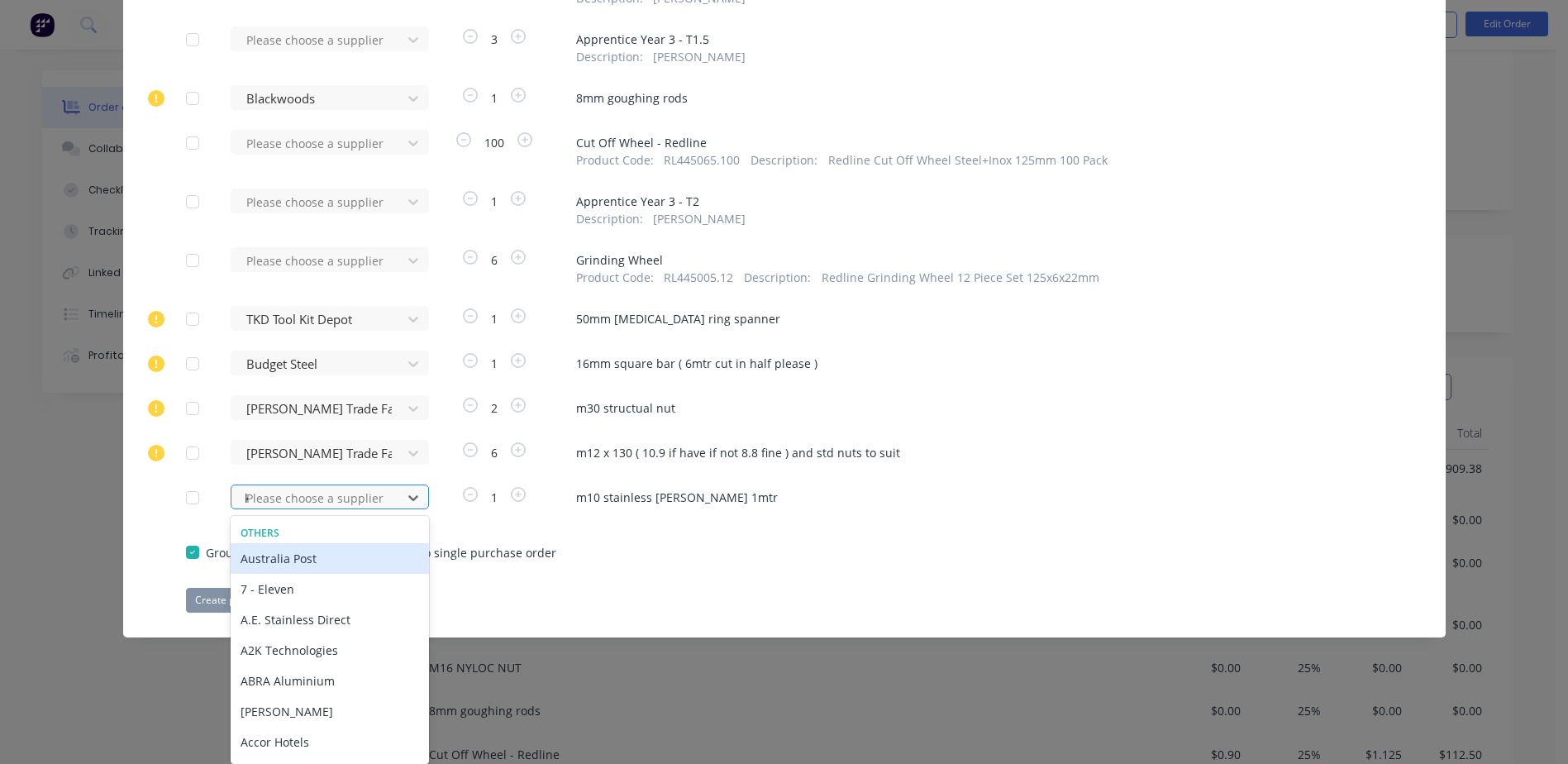
type input "kj"
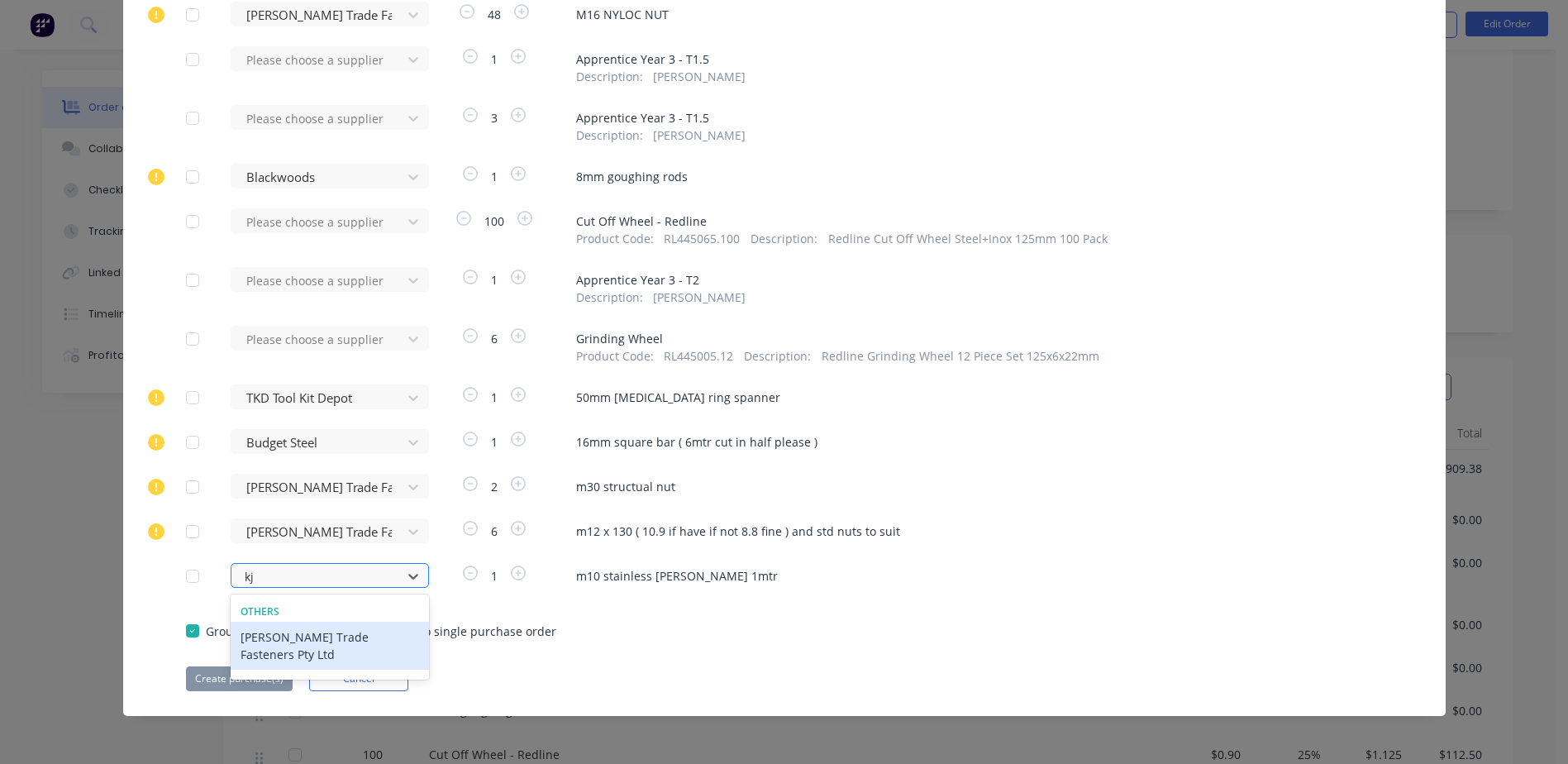
scroll to position [959, 0]
click at [310, 639] on div "[PERSON_NAME] Trade Fasteners Pty Ltd" at bounding box center [330, 645] width 199 height 48
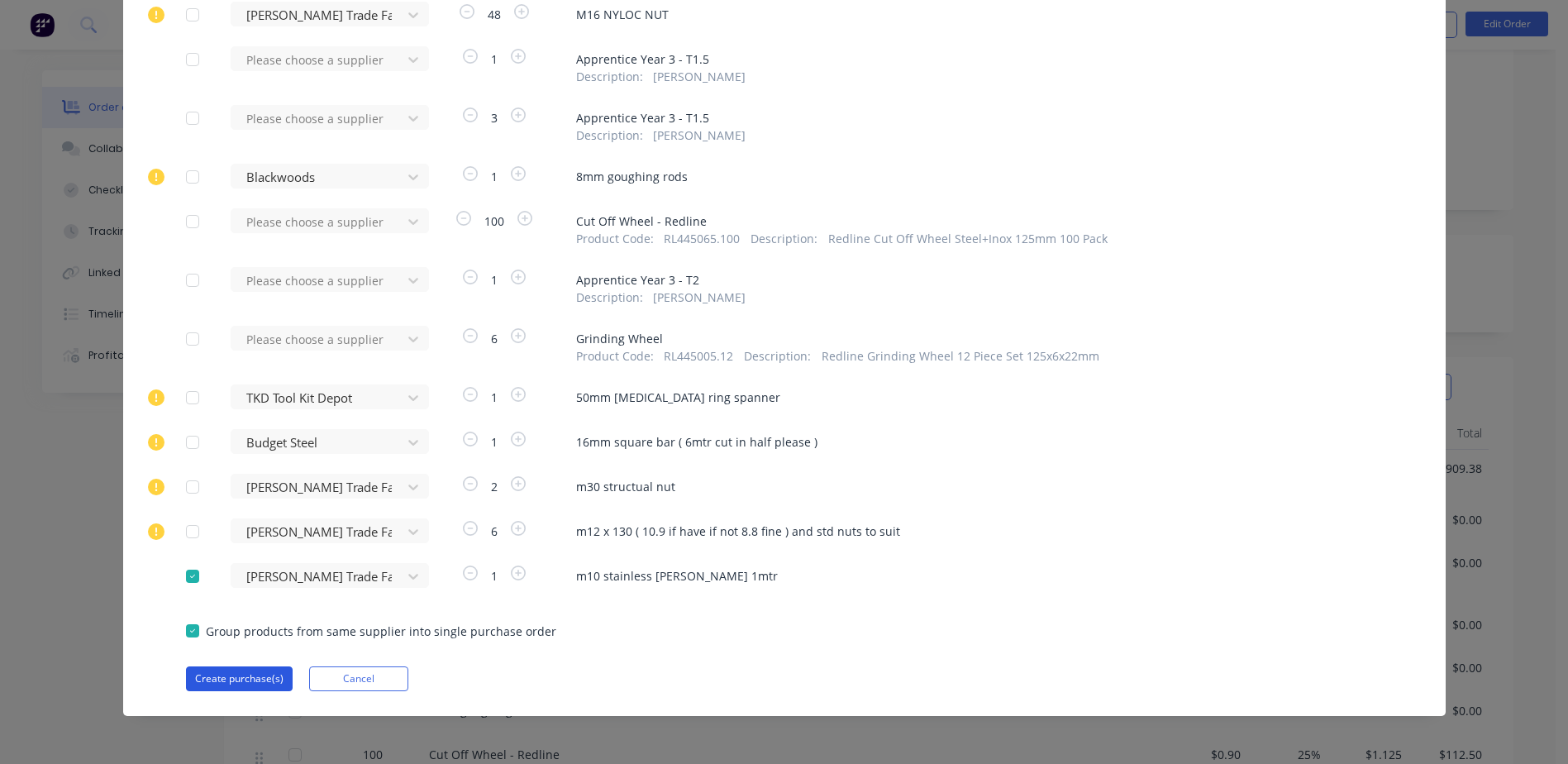
click at [234, 684] on button "Create purchase(s)" at bounding box center [239, 679] width 107 height 25
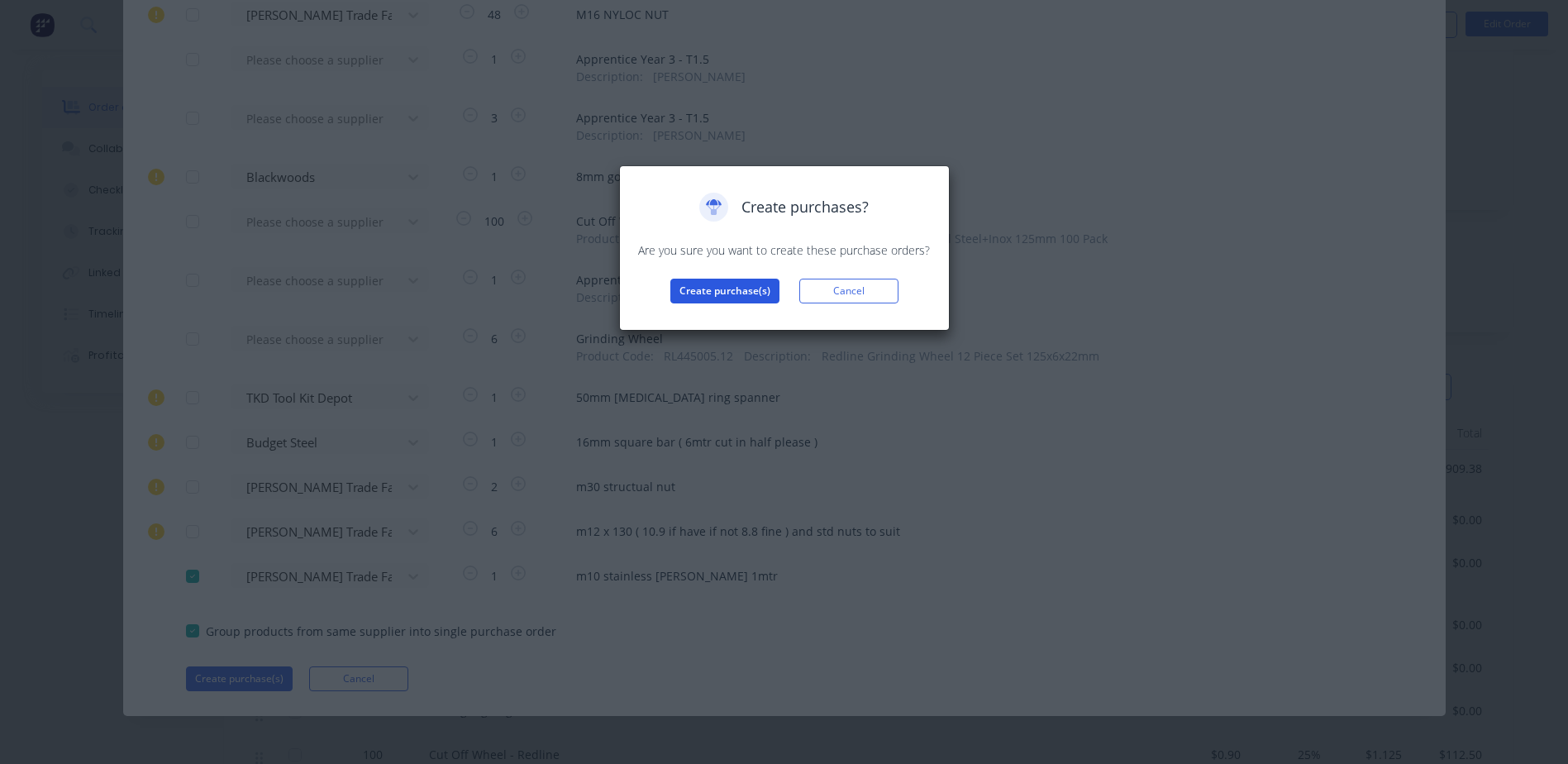
click at [708, 293] on button "Create purchase(s)" at bounding box center [725, 291] width 109 height 25
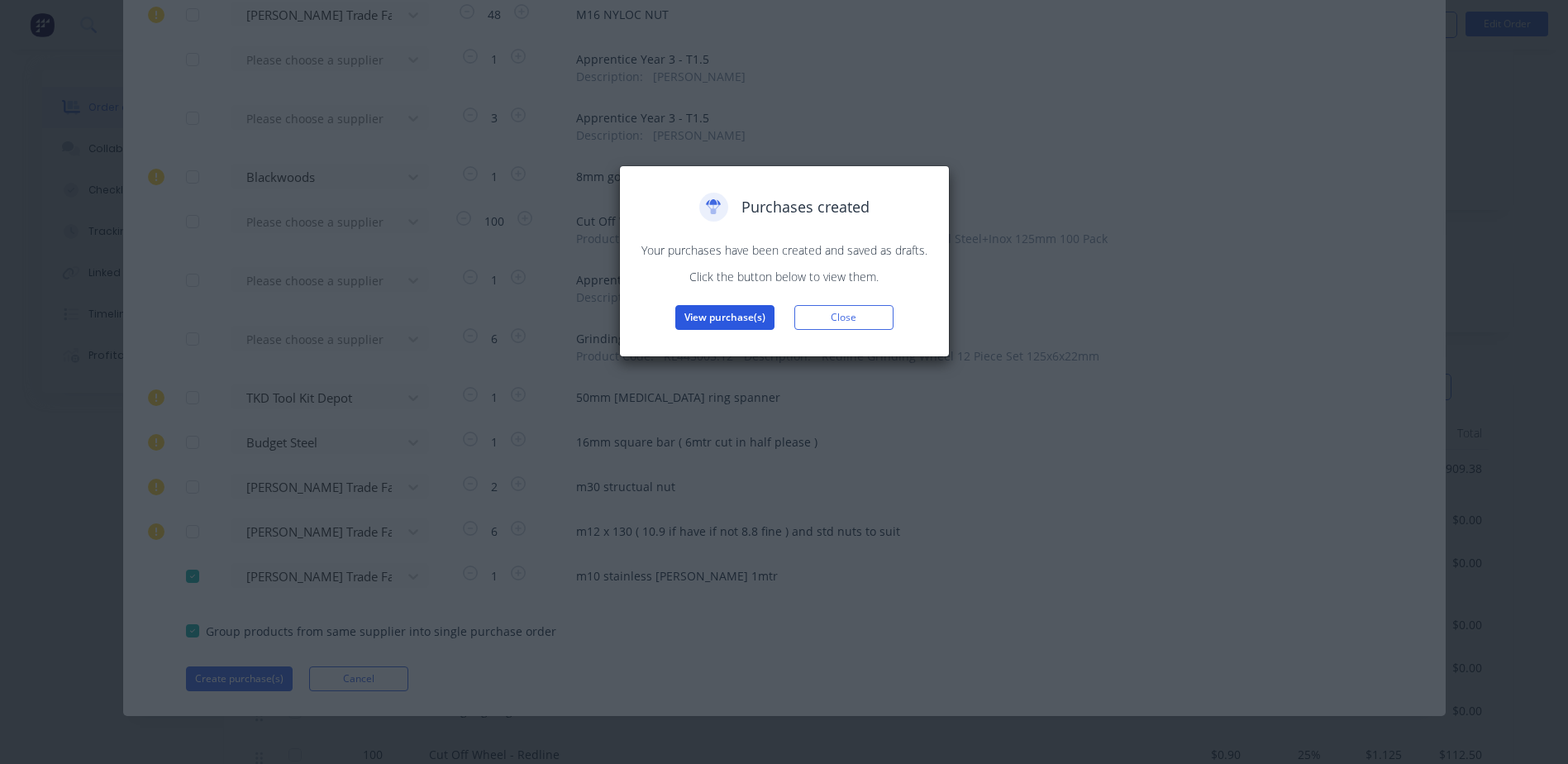
click at [732, 321] on button "View purchase(s)" at bounding box center [725, 317] width 99 height 25
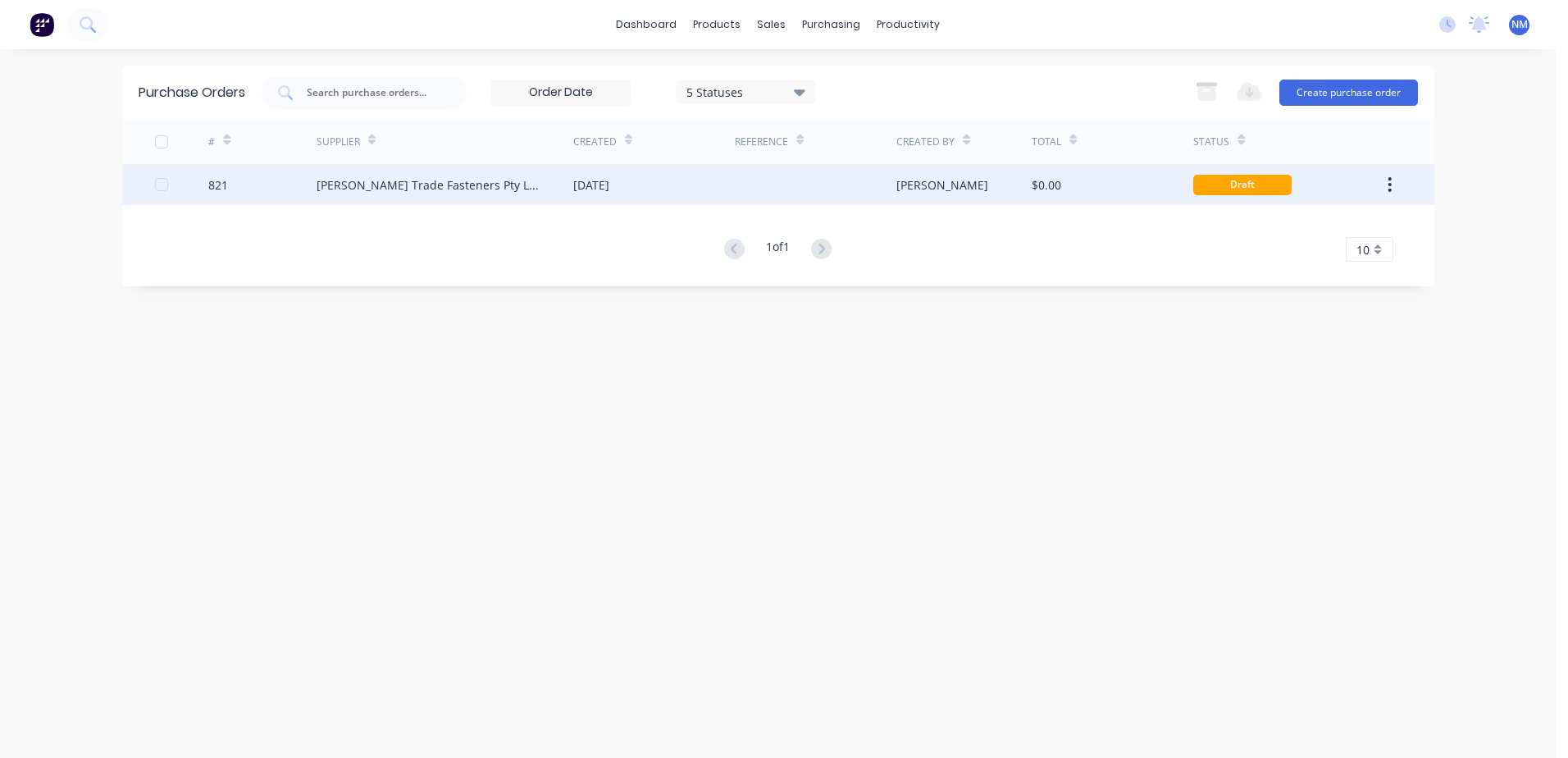
click at [1106, 188] on div "$0.00" at bounding box center [1112, 184] width 162 height 41
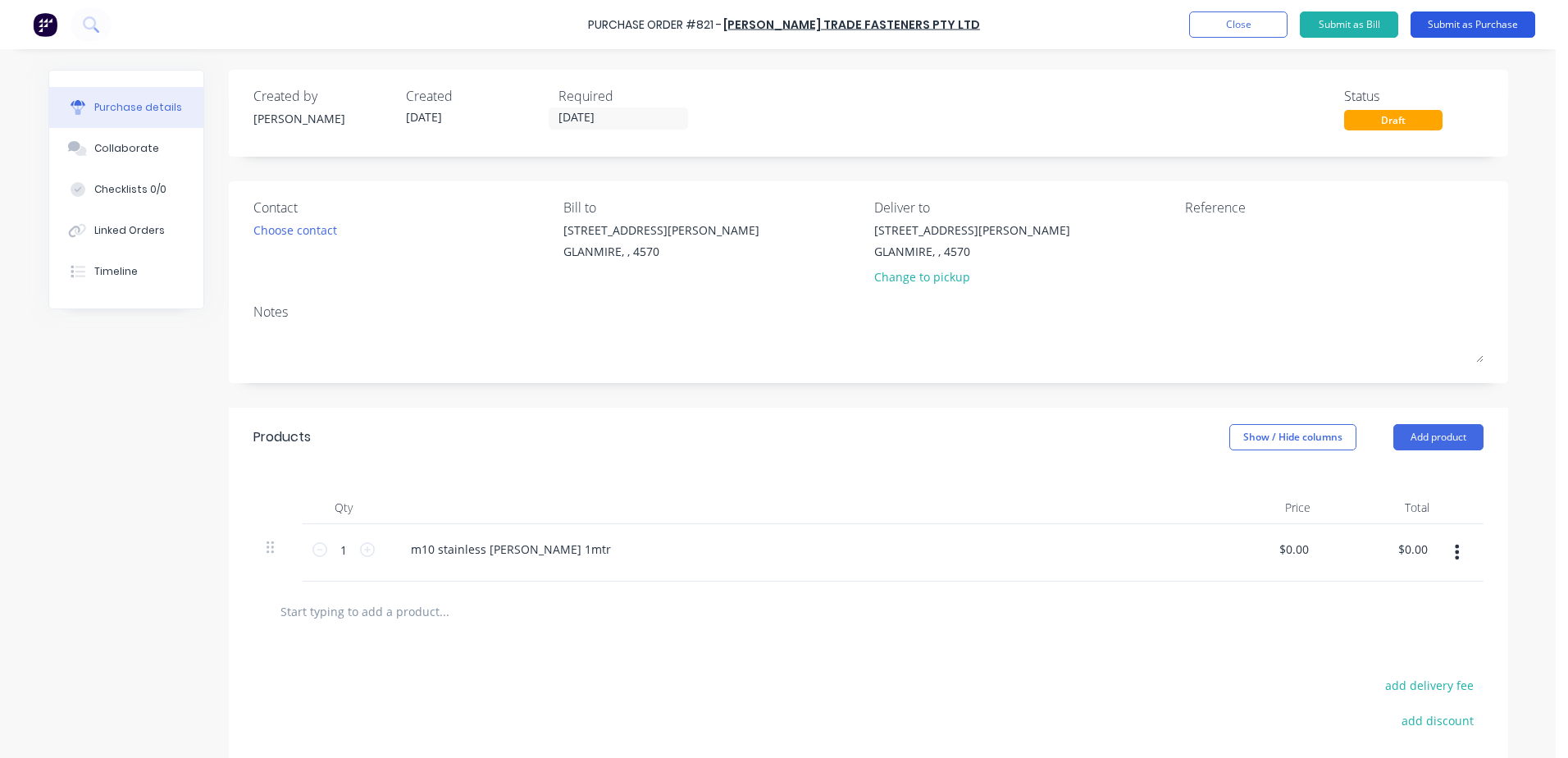
click at [1473, 27] on button "Submit as Purchase" at bounding box center [1472, 24] width 125 height 26
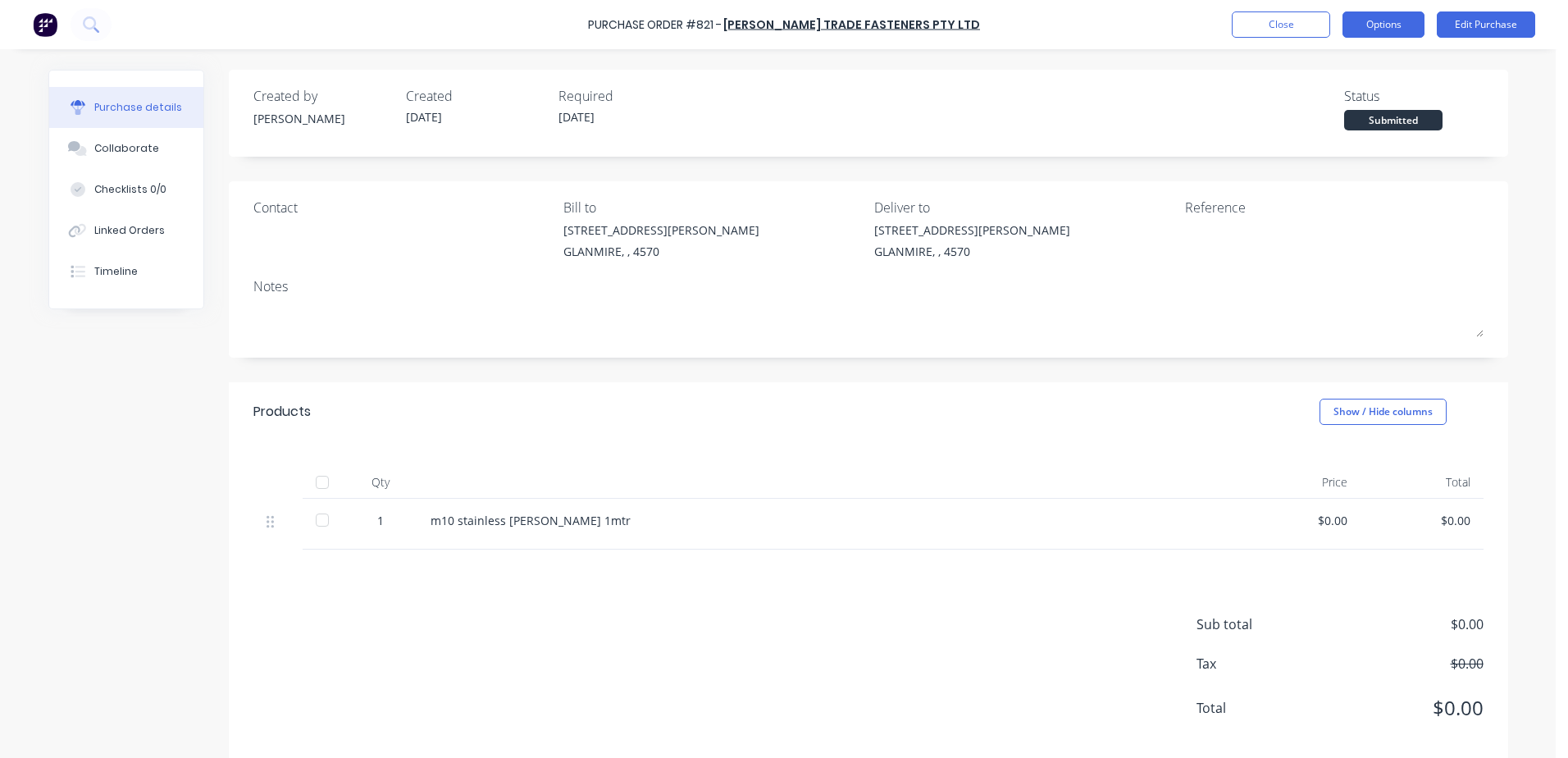
click at [1381, 26] on button "Options" at bounding box center [1383, 24] width 82 height 26
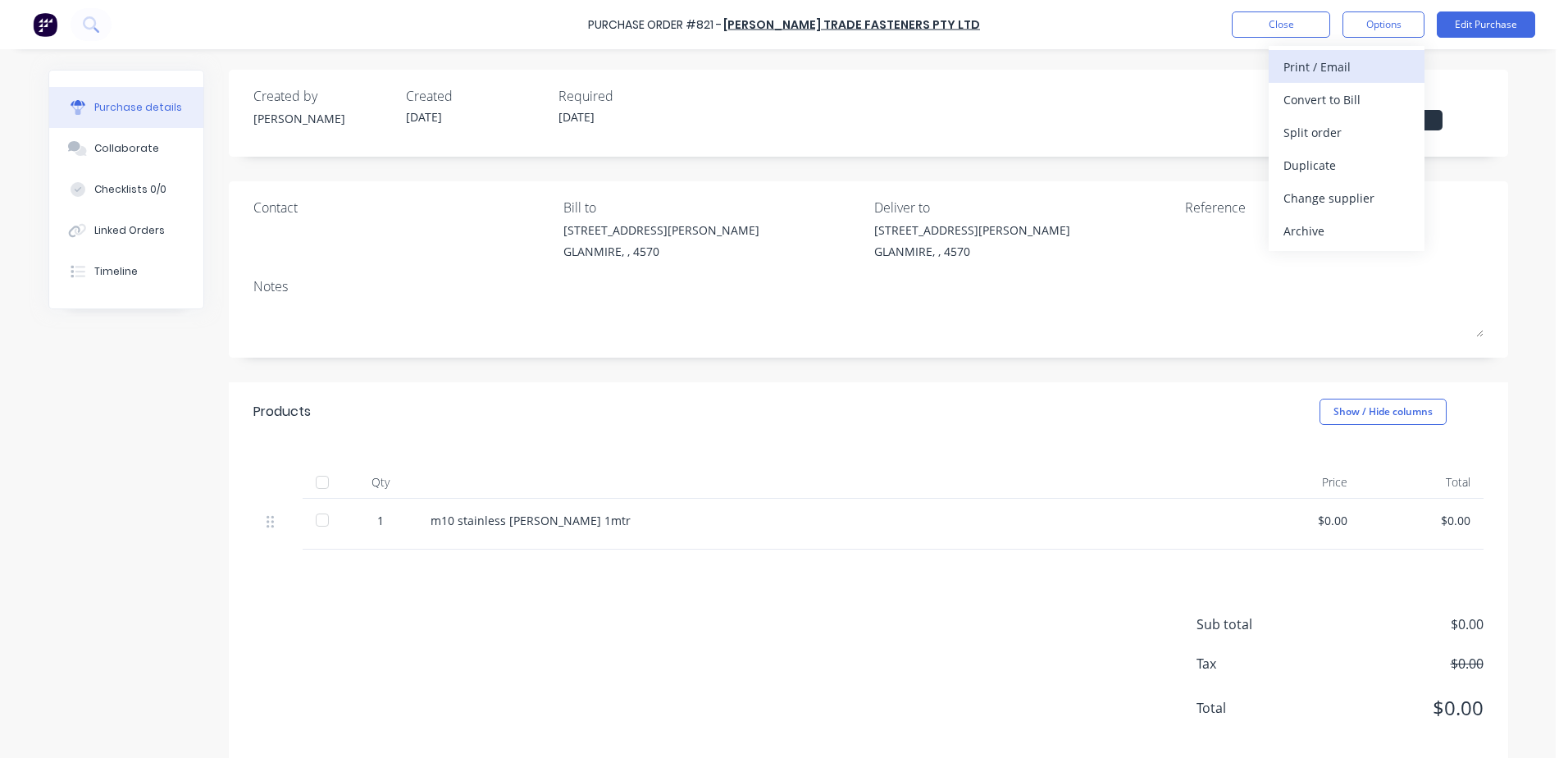
click at [1338, 69] on div "Print / Email" at bounding box center [1347, 67] width 127 height 24
click at [1336, 96] on div "With pricing" at bounding box center [1347, 100] width 127 height 24
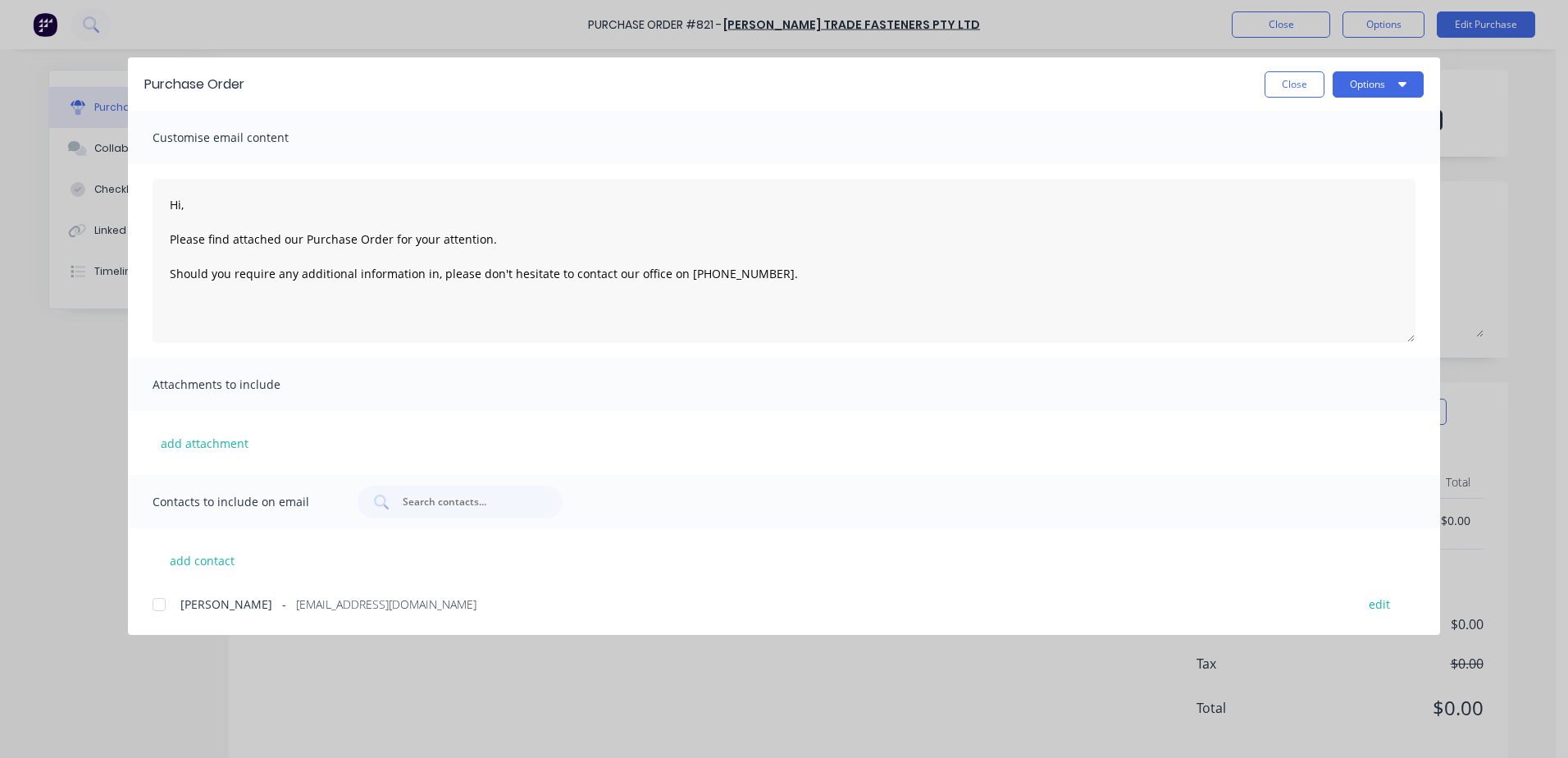
click at [166, 605] on div at bounding box center [159, 605] width 33 height 33
click at [1350, 93] on button "Options" at bounding box center [1379, 84] width 91 height 26
click at [1370, 202] on div "Email" at bounding box center [1346, 192] width 127 height 24
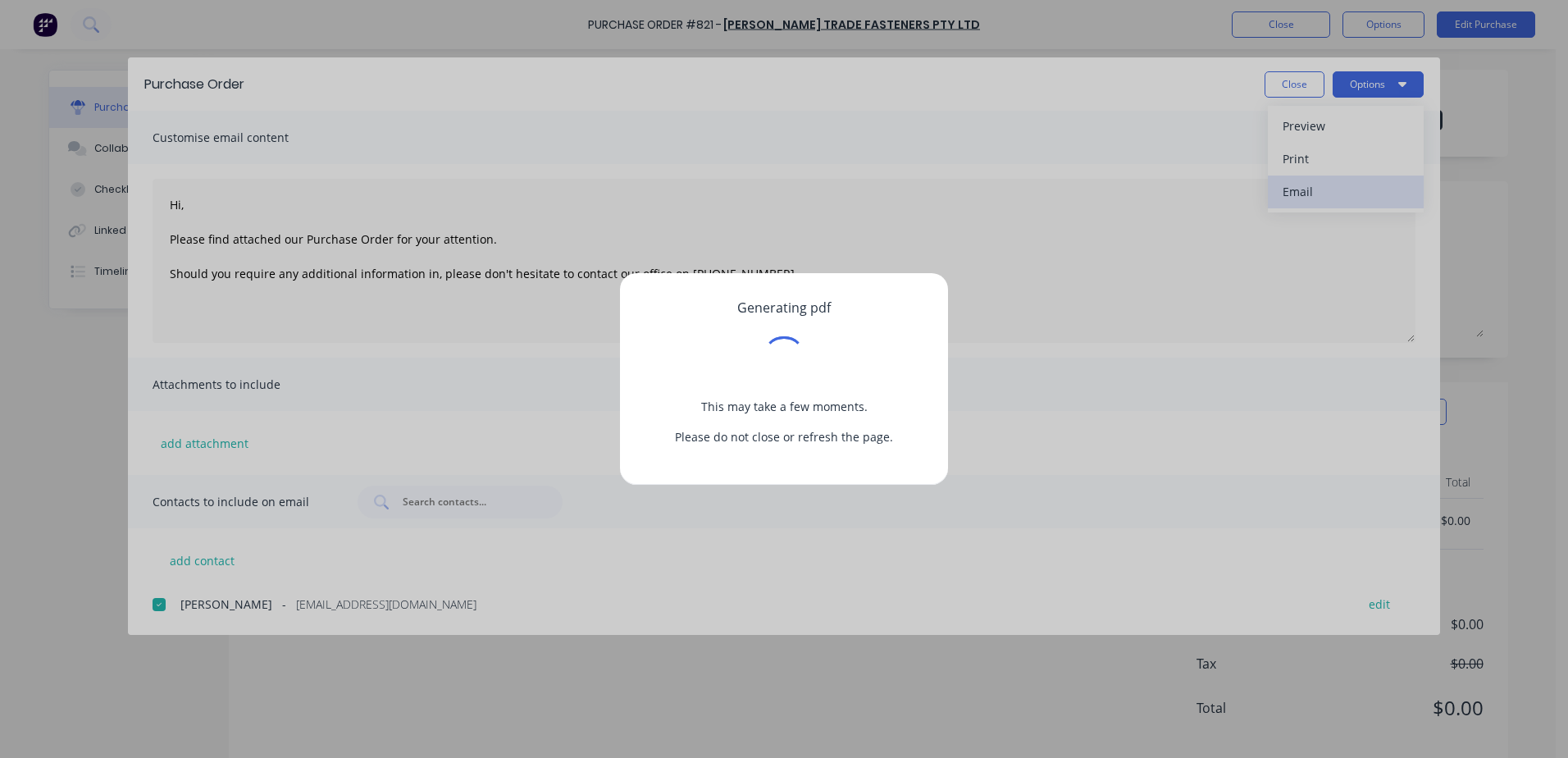
type textarea "Hi, Please find attached our Purchase Order for your attention. Should you requ…"
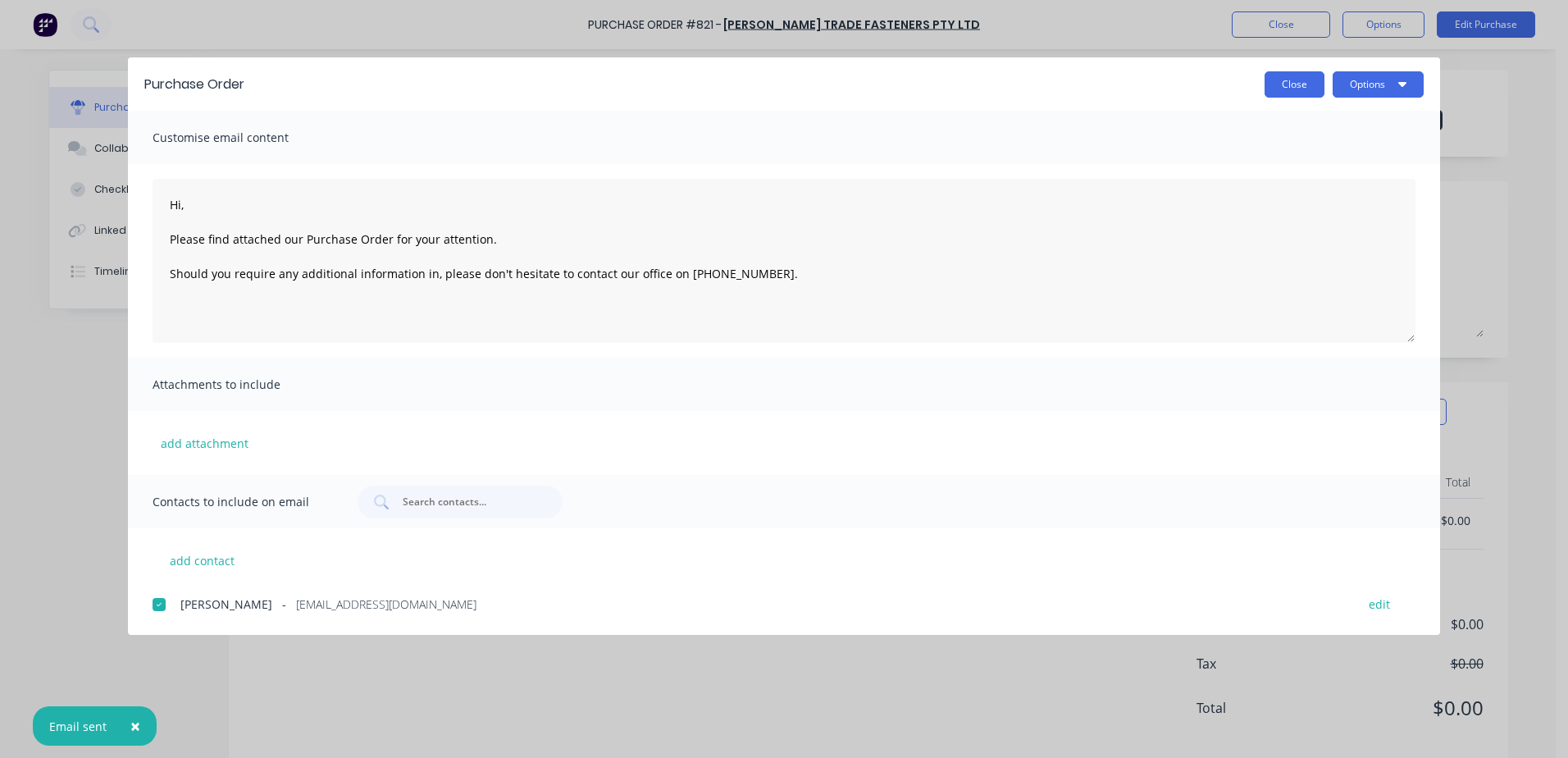
click at [1295, 92] on button "Close" at bounding box center [1295, 84] width 60 height 26
